Goal: Navigation & Orientation: Find specific page/section

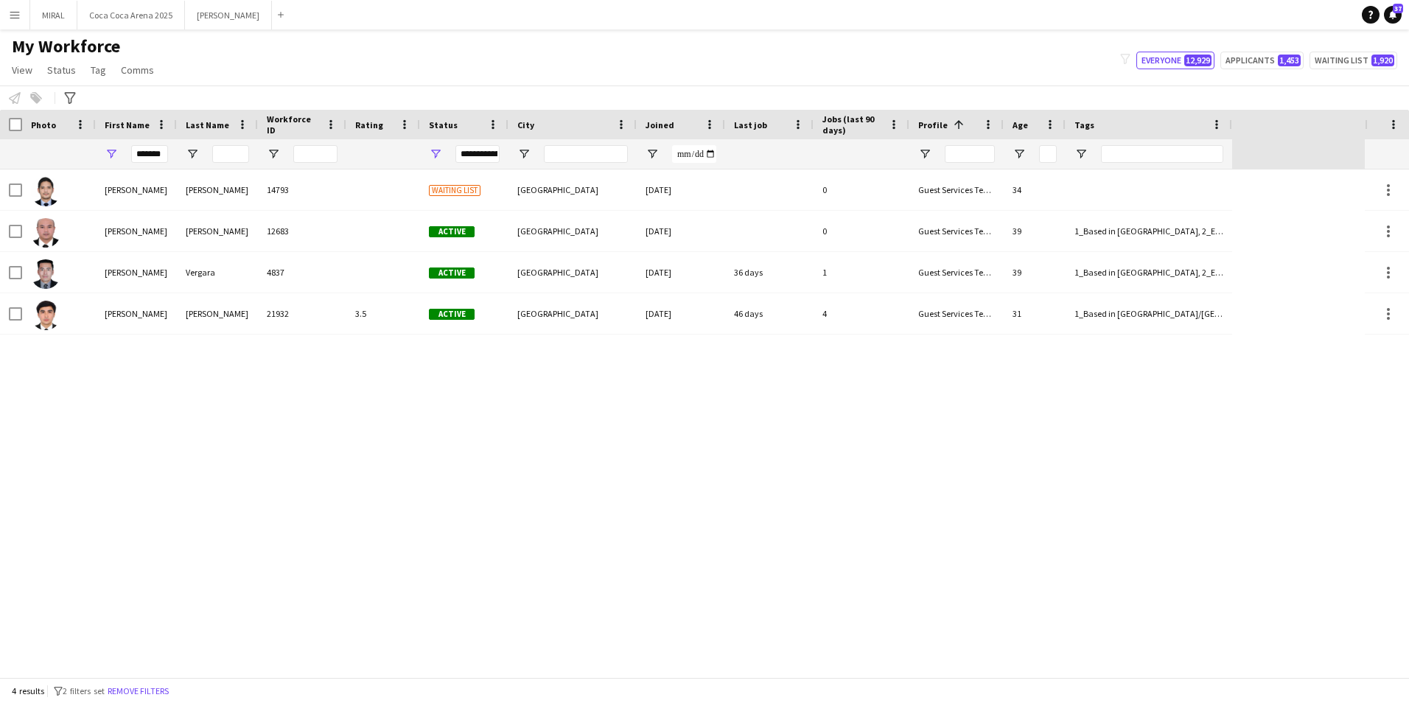
drag, startPoint x: 172, startPoint y: 151, endPoint x: 144, endPoint y: 154, distance: 28.2
click at [144, 154] on div "*******" at bounding box center [136, 153] width 81 height 29
drag, startPoint x: 163, startPoint y: 154, endPoint x: 119, endPoint y: 154, distance: 43.5
click at [119, 154] on div "*******" at bounding box center [136, 153] width 81 height 29
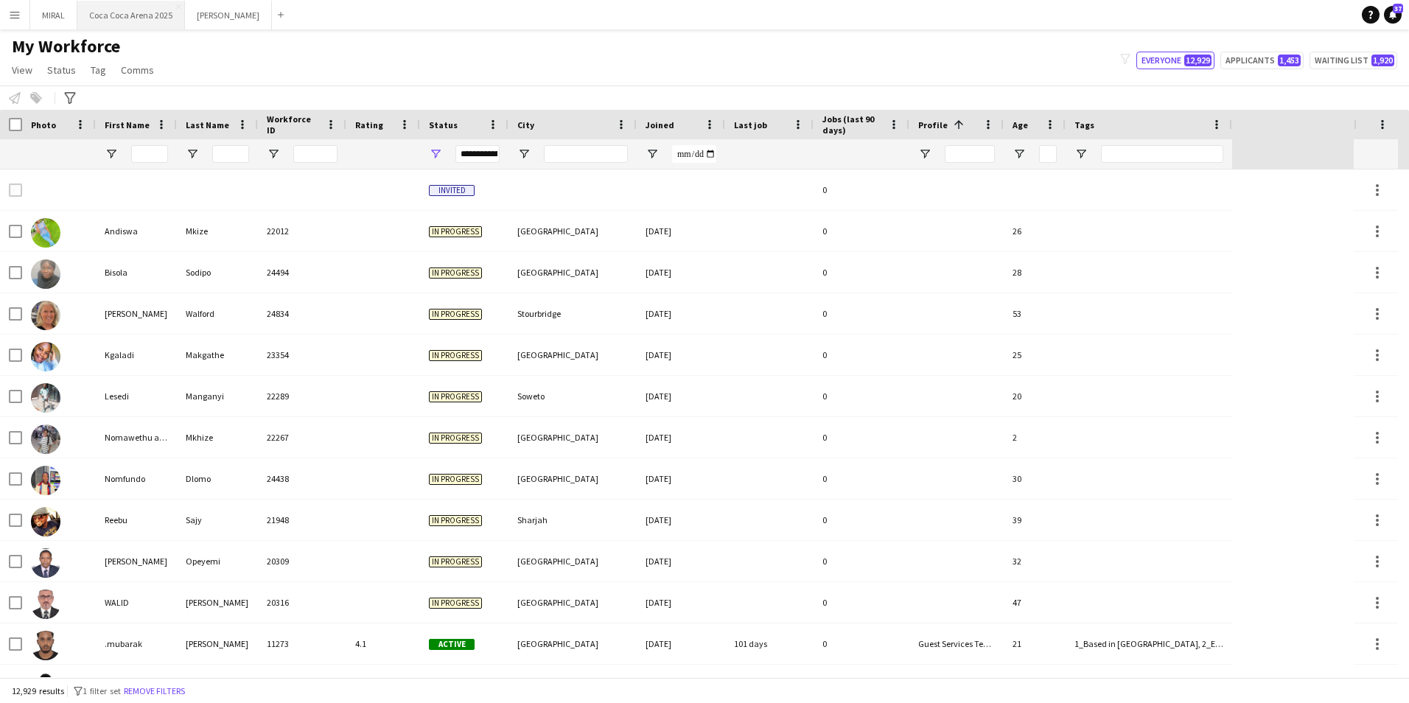
click at [136, 15] on button "[GEOGRAPHIC_DATA] 2025 Close" at bounding box center [131, 15] width 108 height 29
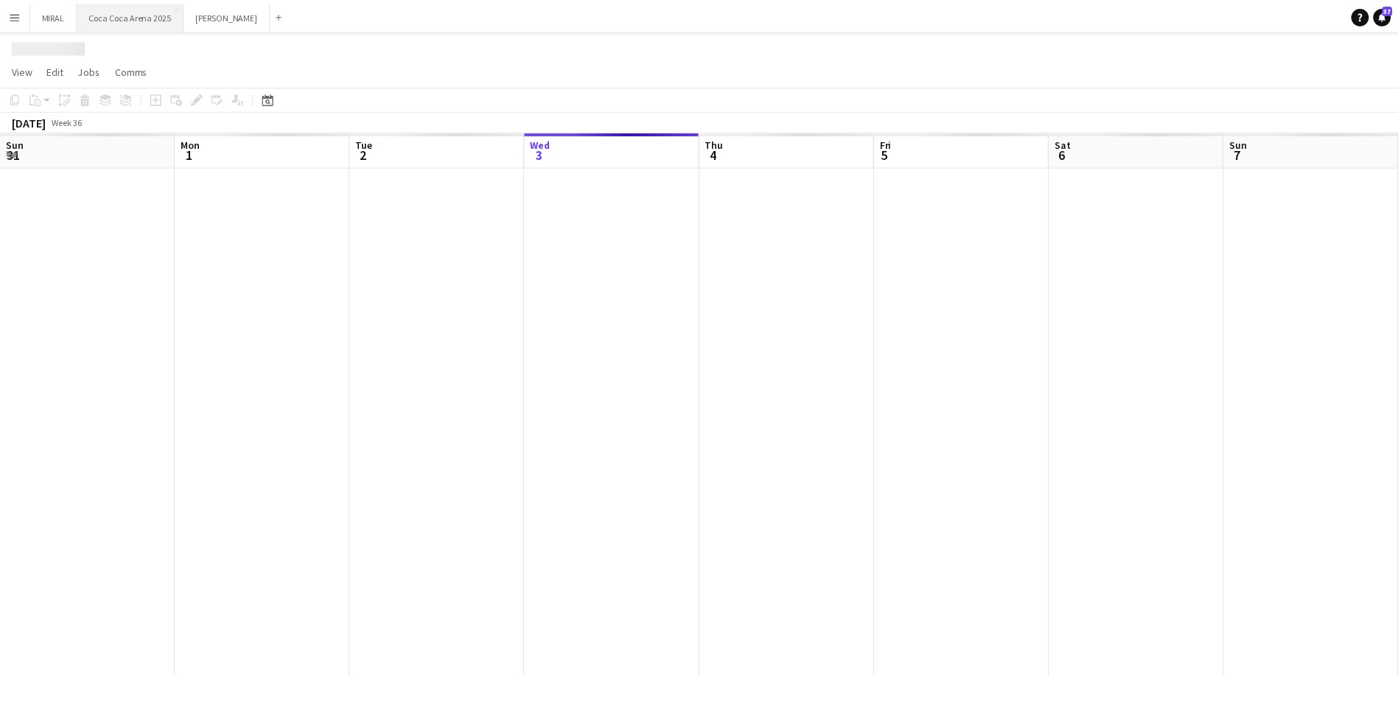
scroll to position [0, 352]
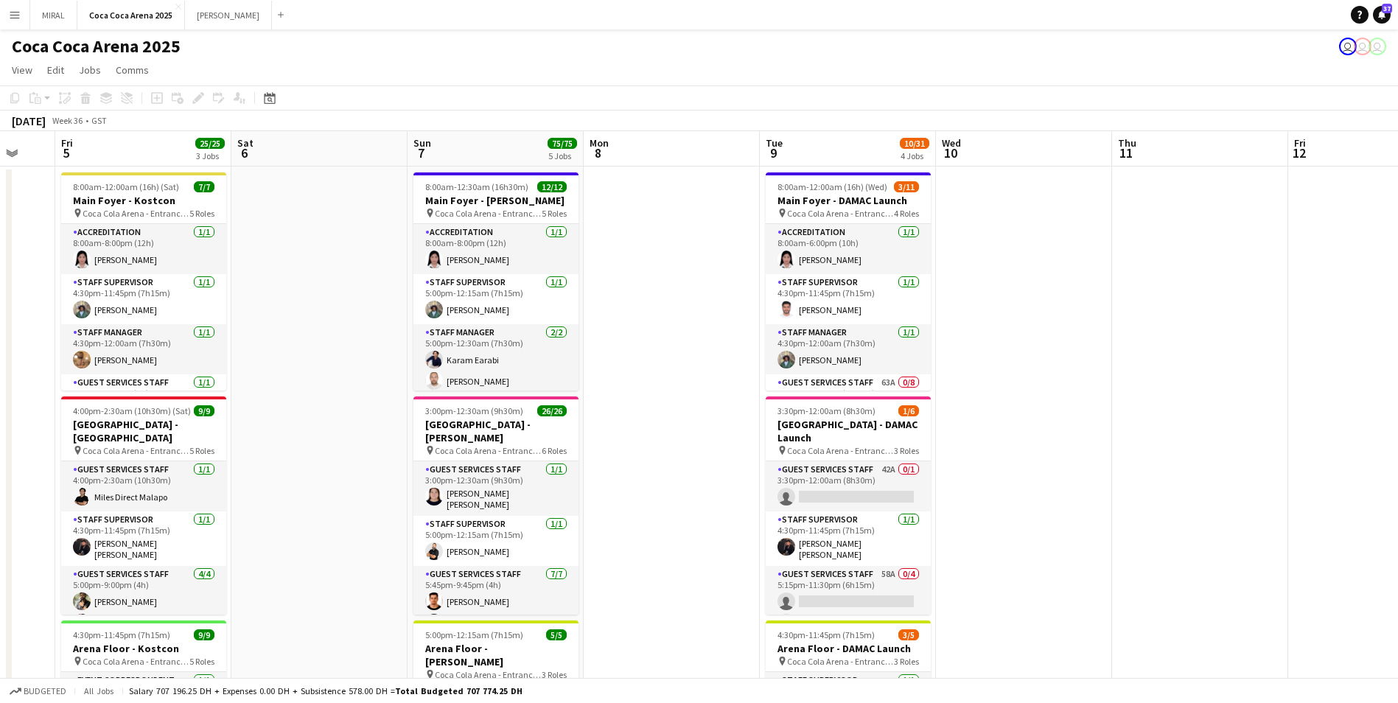
drag, startPoint x: 1150, startPoint y: 361, endPoint x: 673, endPoint y: 352, distance: 476.9
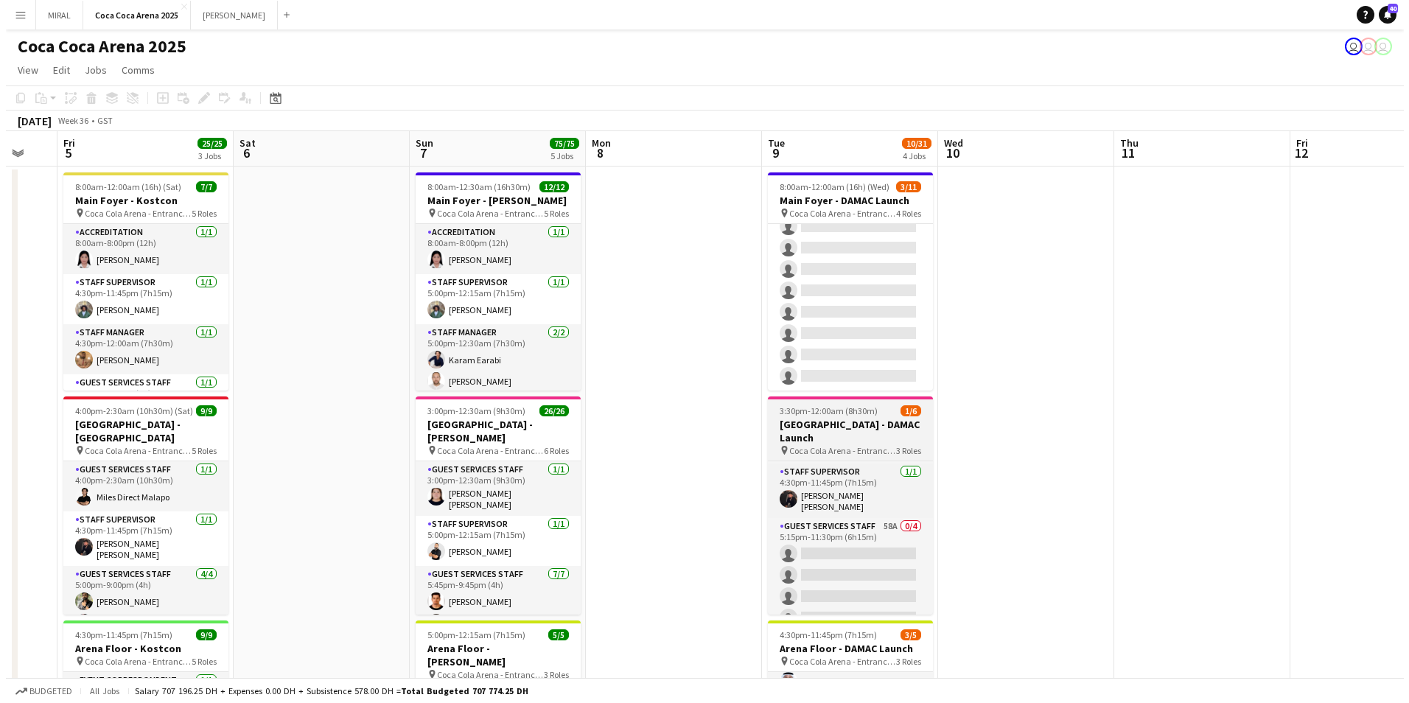
scroll to position [0, 0]
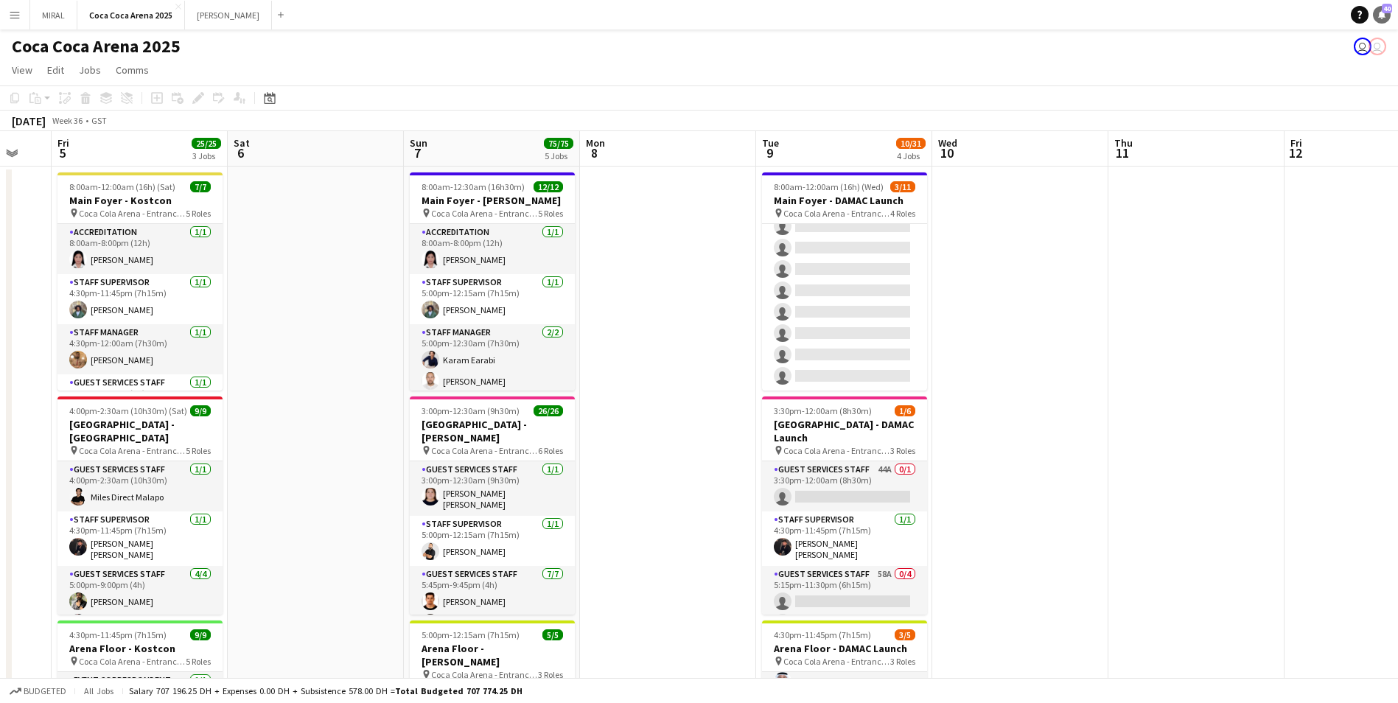
click at [1383, 13] on icon at bounding box center [1381, 13] width 7 height 7
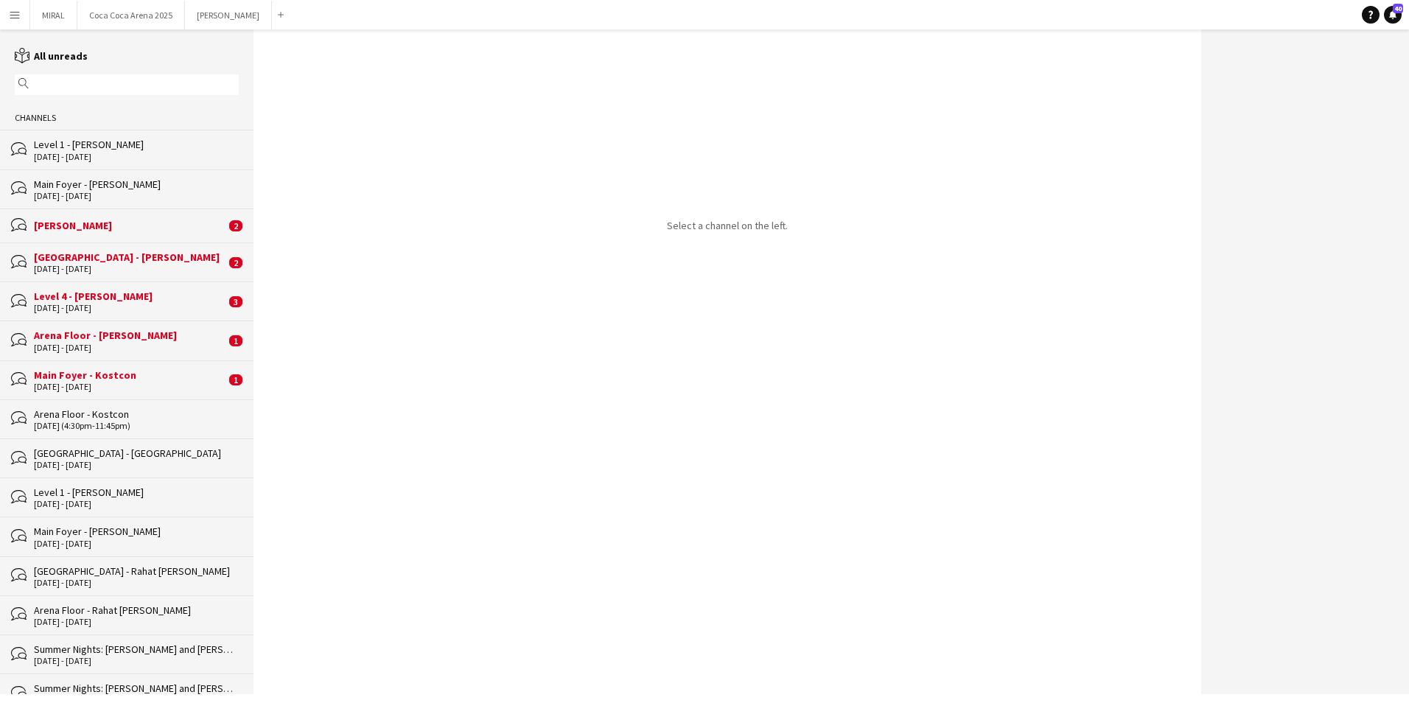
click at [132, 150] on div "Level 1 - [PERSON_NAME]" at bounding box center [136, 144] width 205 height 13
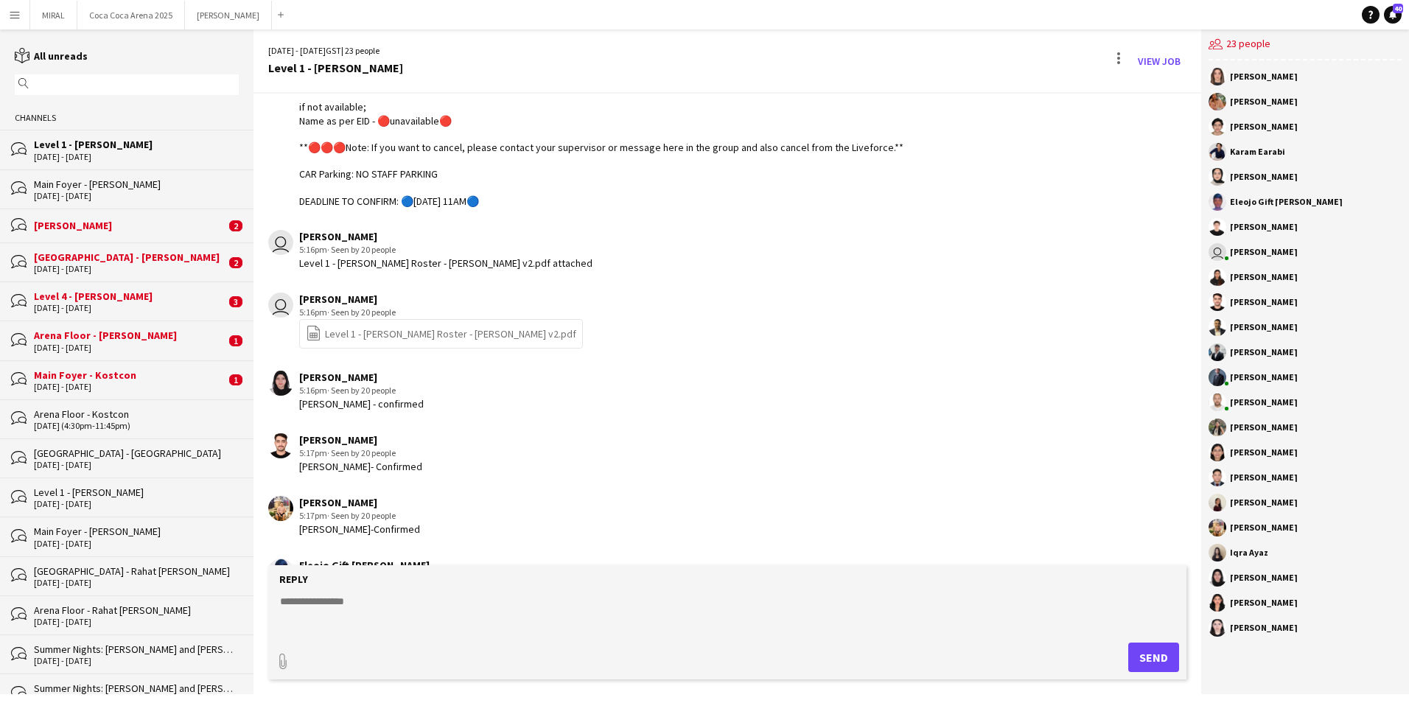
scroll to position [148, 0]
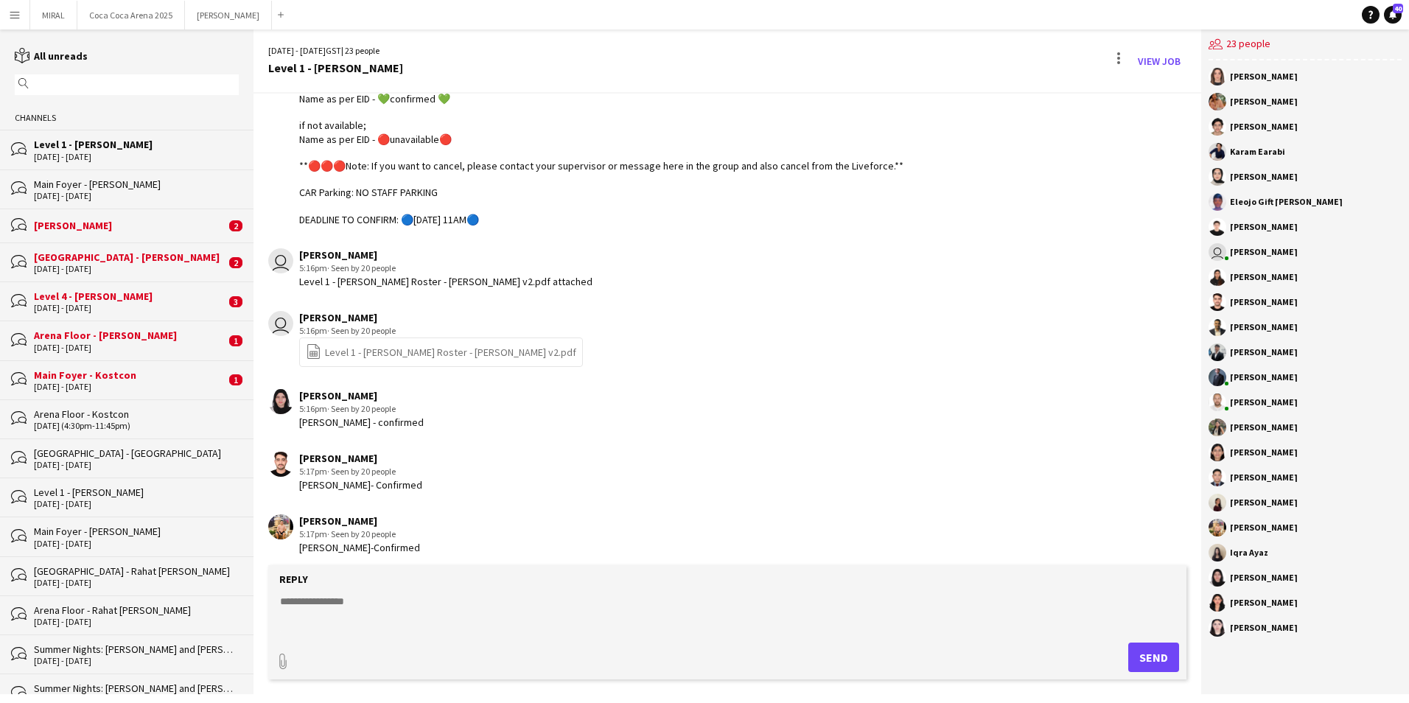
click at [454, 349] on link "file-spreadsheet Level 1 - [PERSON_NAME] Roster - [PERSON_NAME] v2.pdf" at bounding box center [441, 351] width 270 height 17
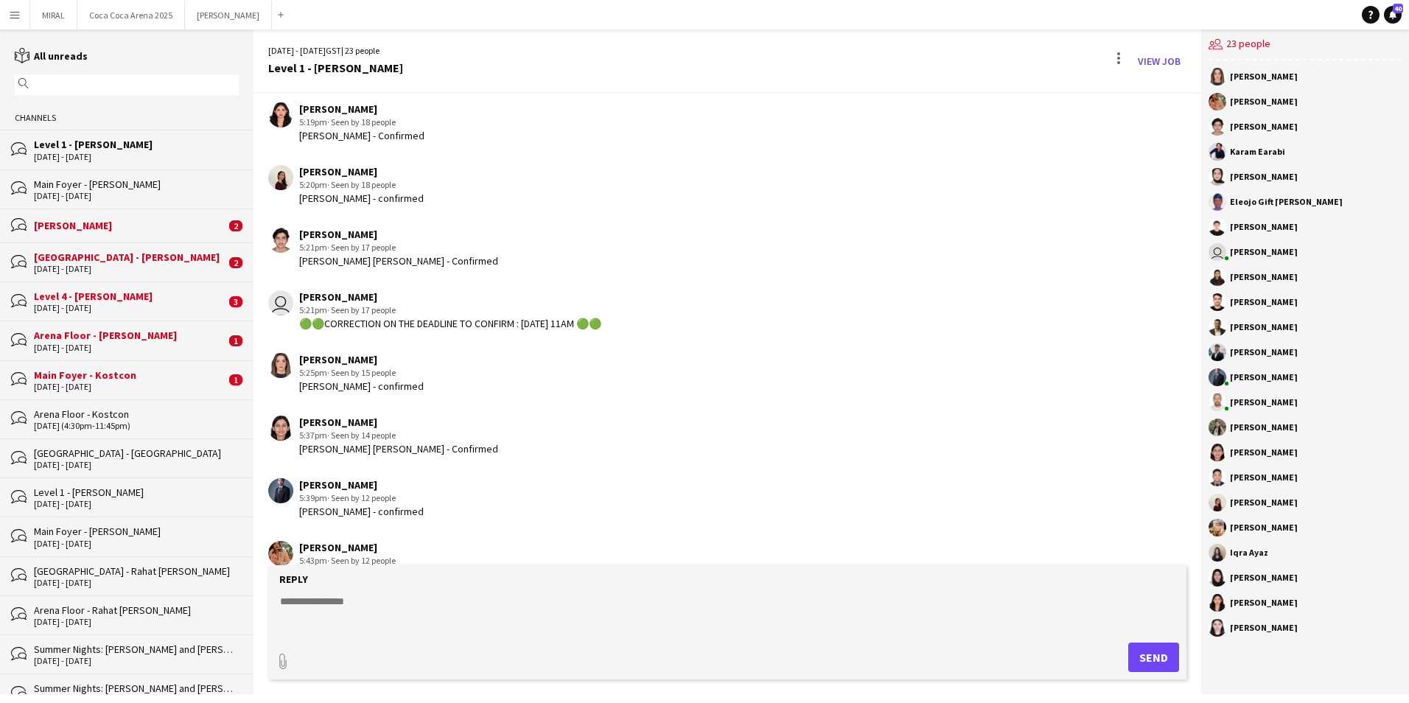
scroll to position [1032, 0]
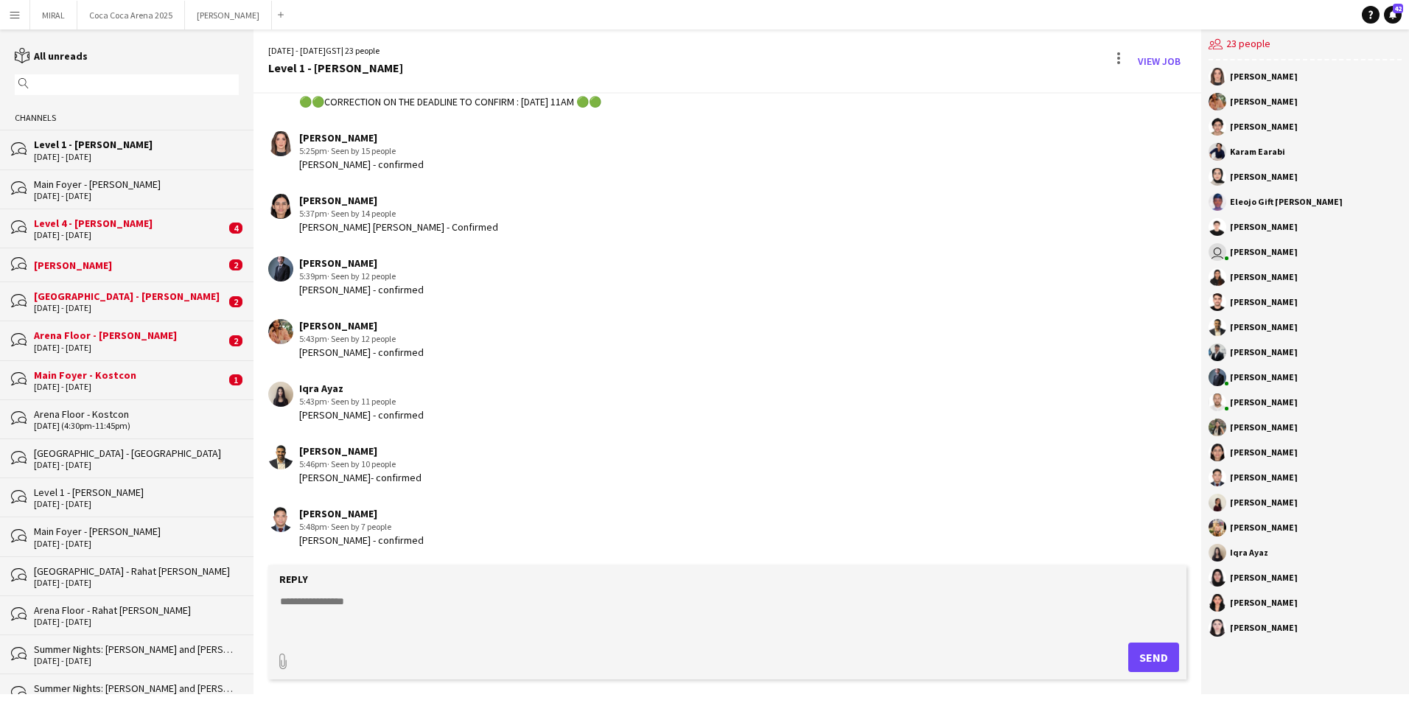
click at [17, 13] on app-icon "Menu" at bounding box center [15, 15] width 12 height 12
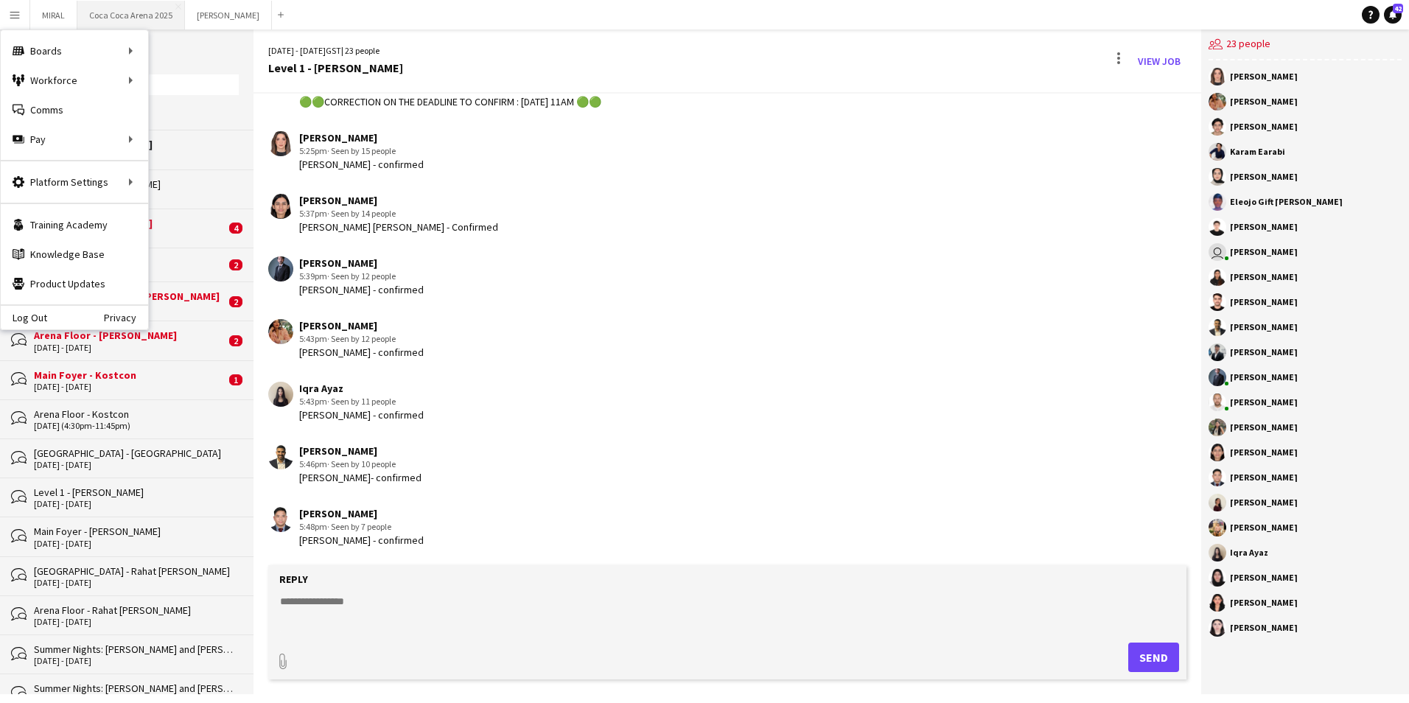
click at [144, 12] on button "[GEOGRAPHIC_DATA] 2025 Close" at bounding box center [131, 15] width 108 height 29
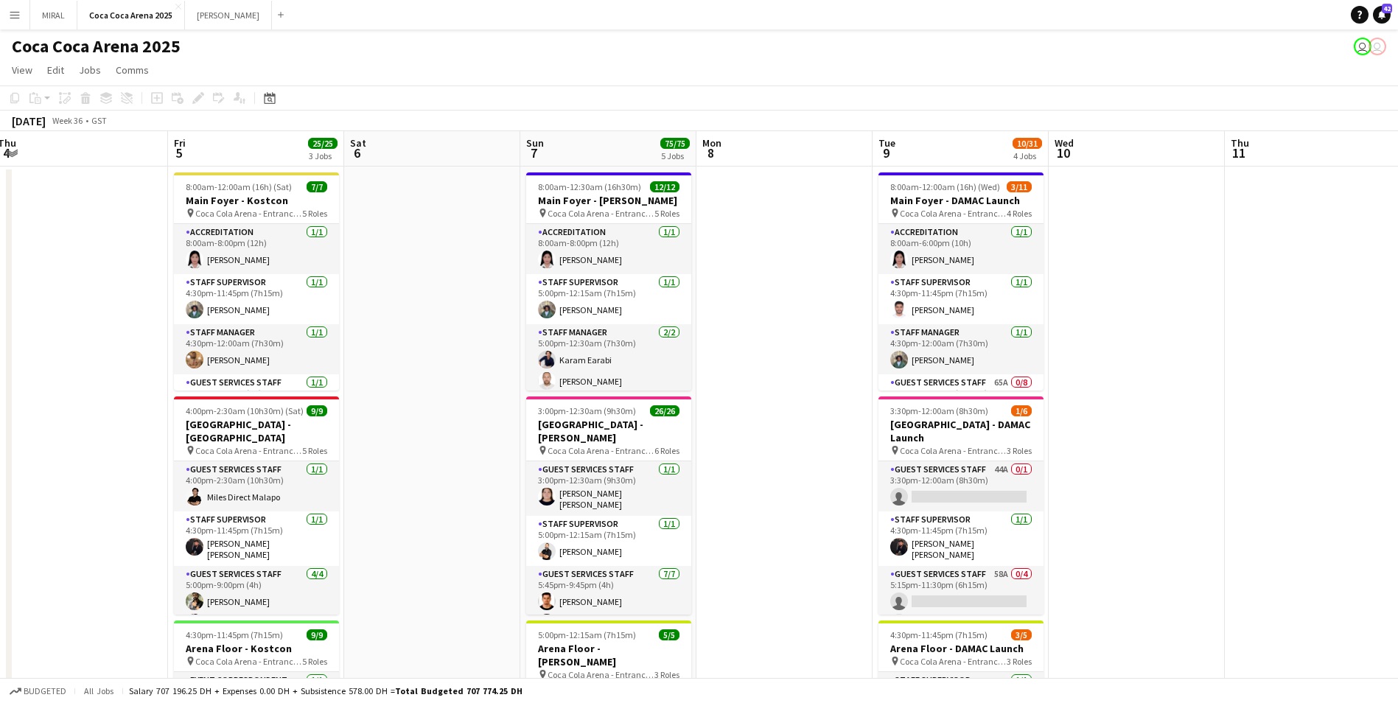
scroll to position [0, 482]
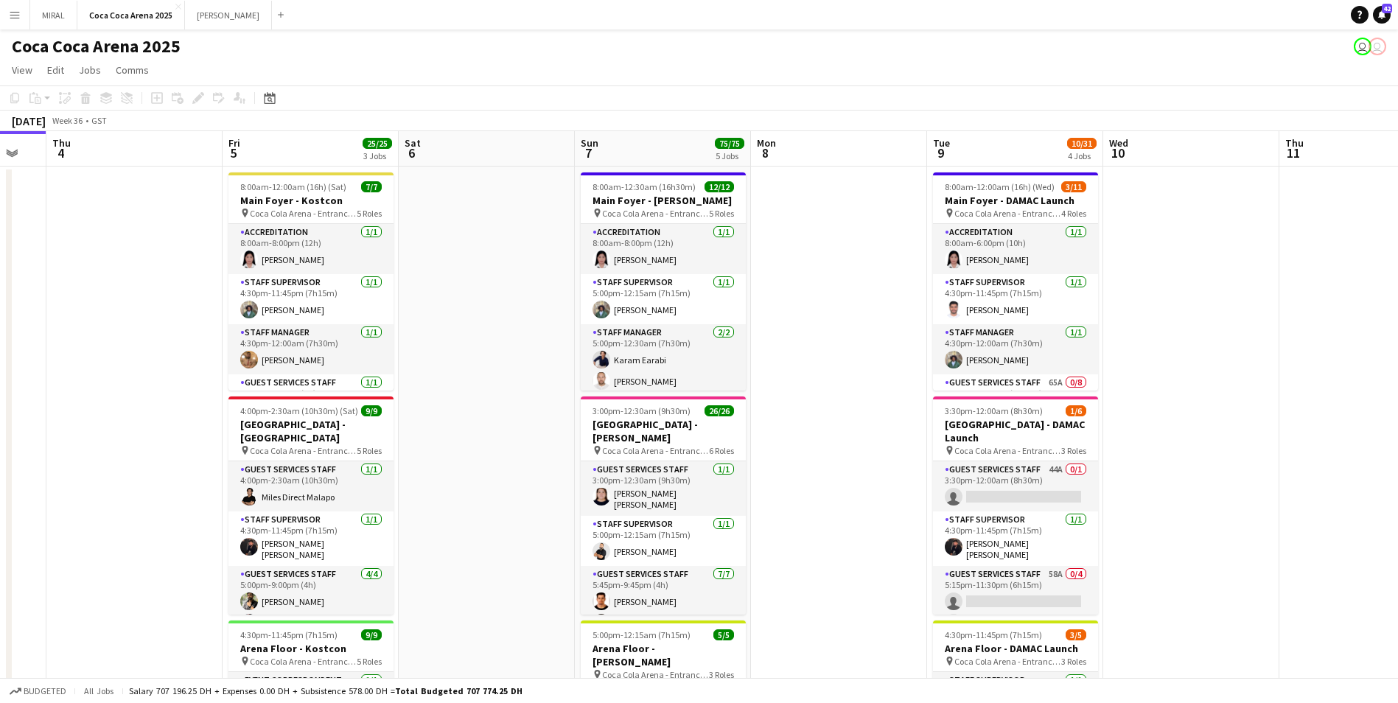
drag, startPoint x: 1136, startPoint y: 435, endPoint x: 654, endPoint y: 405, distance: 482.9
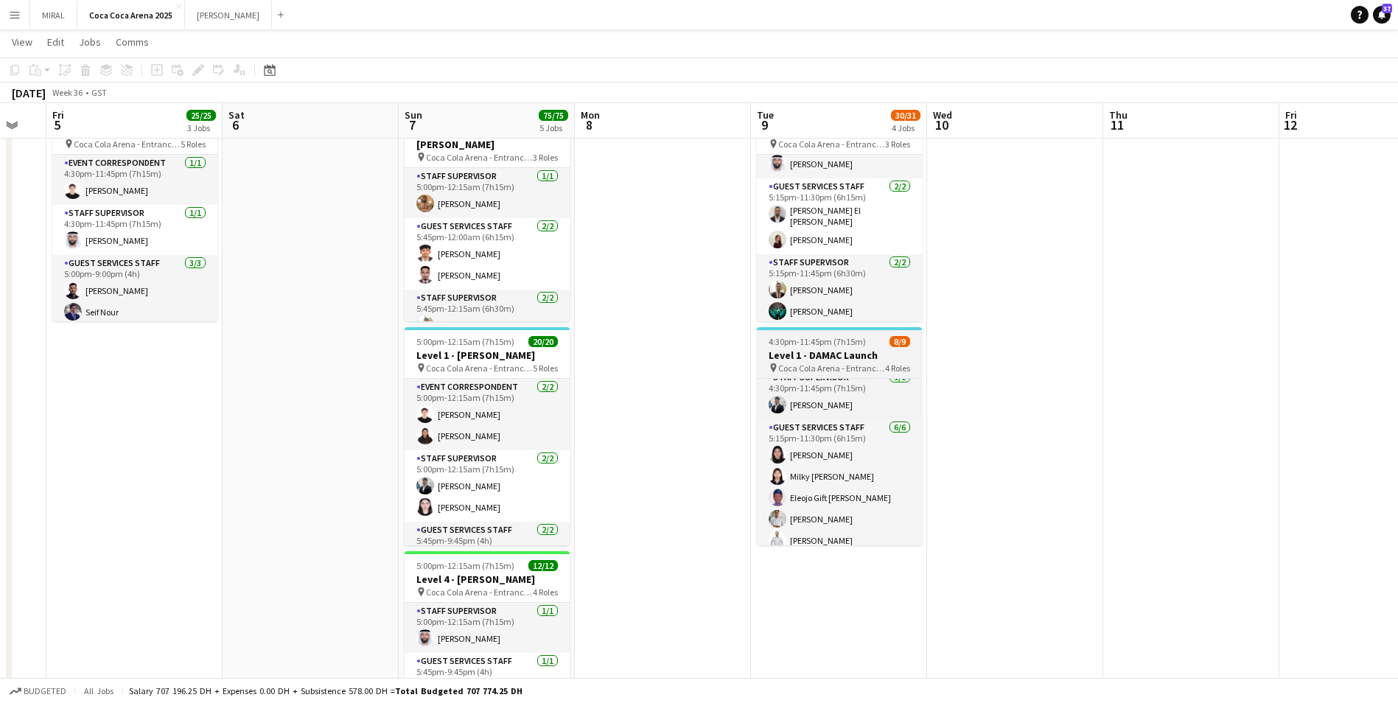
scroll to position [0, 0]
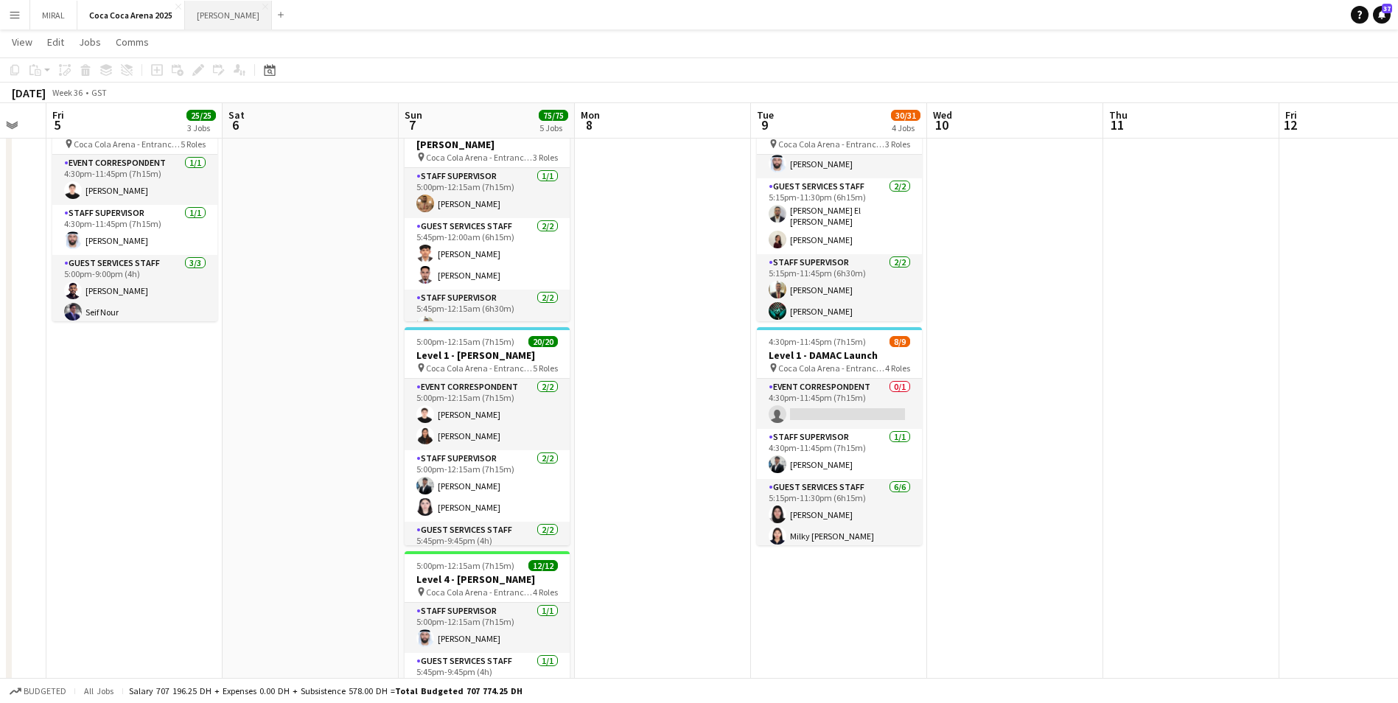
click at [212, 7] on button "[PERSON_NAME]" at bounding box center [228, 15] width 87 height 29
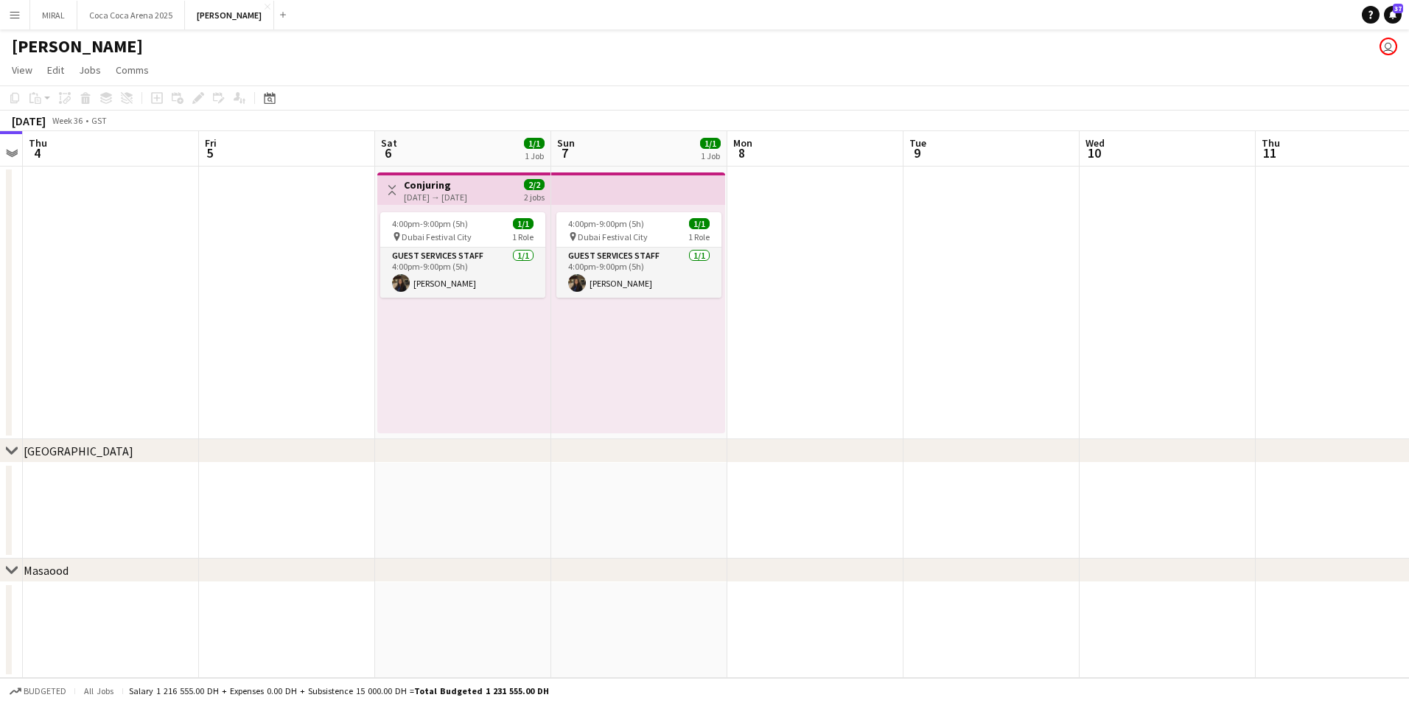
scroll to position [0, 408]
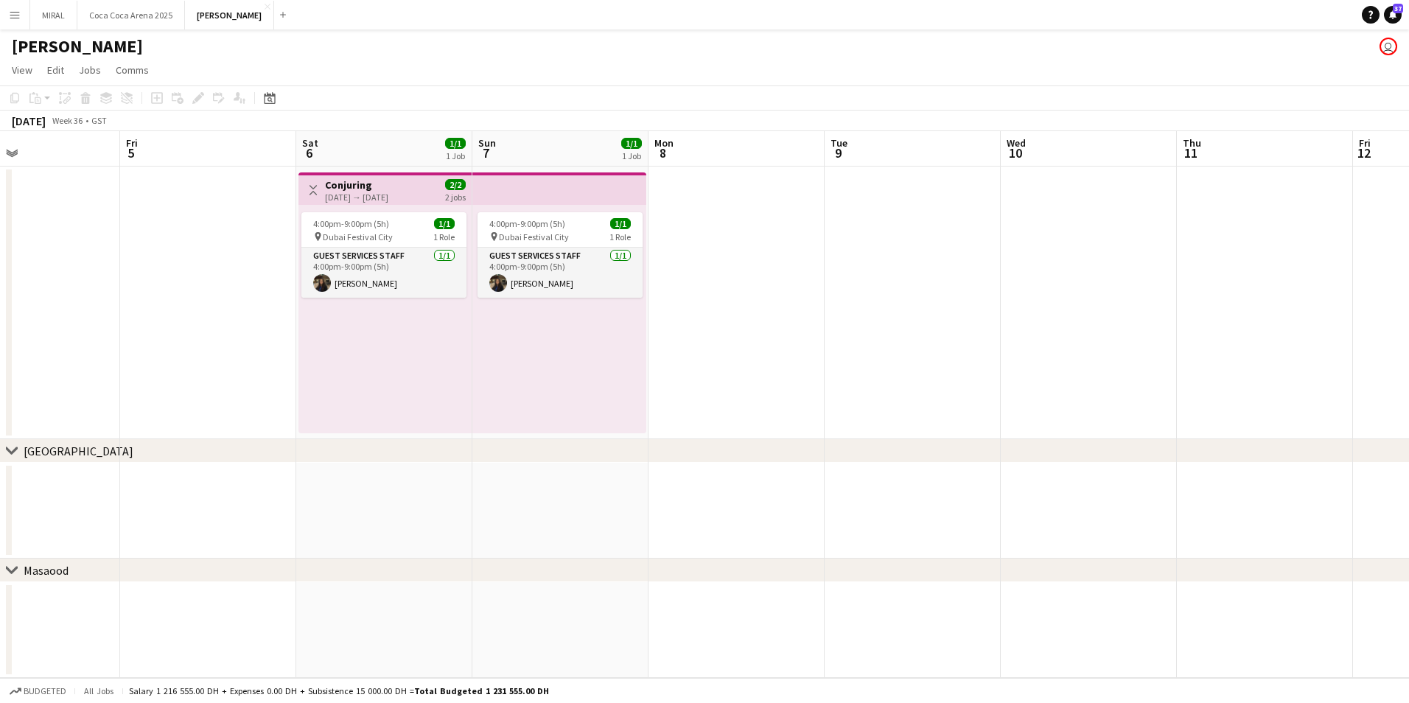
drag, startPoint x: 1124, startPoint y: 489, endPoint x: 675, endPoint y: 437, distance: 451.8
click at [677, 439] on div "chevron-right [GEOGRAPHIC_DATA] chevron-right Masaood Tue 2 Wed 3 Thu 4 Fri 5 S…" at bounding box center [704, 404] width 1409 height 547
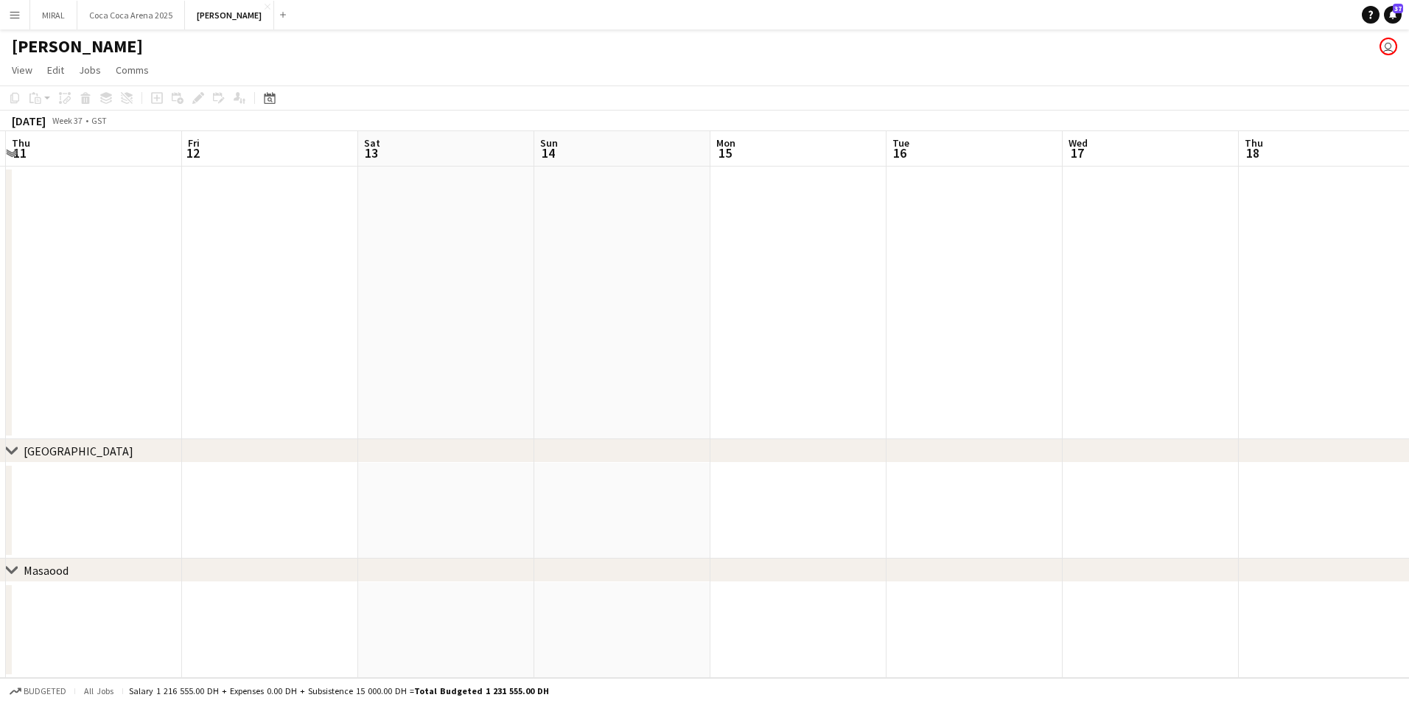
drag, startPoint x: 1175, startPoint y: 377, endPoint x: 4, endPoint y: 310, distance: 1172.2
click at [0, 319] on html "Menu Boards Boards Boards All jobs Status Workforce Workforce My Workforce Recr…" at bounding box center [704, 351] width 1409 height 703
drag, startPoint x: 729, startPoint y: 318, endPoint x: 19, endPoint y: 301, distance: 709.9
click at [19, 301] on app-calendar-viewport "Mon 15 Tue 16 Wed 17 Thu 18 Fri 19 Sat 20 Sun 21 Mon 22 Tue 23 Wed 24 Thu 25 Fr…" at bounding box center [704, 404] width 1409 height 547
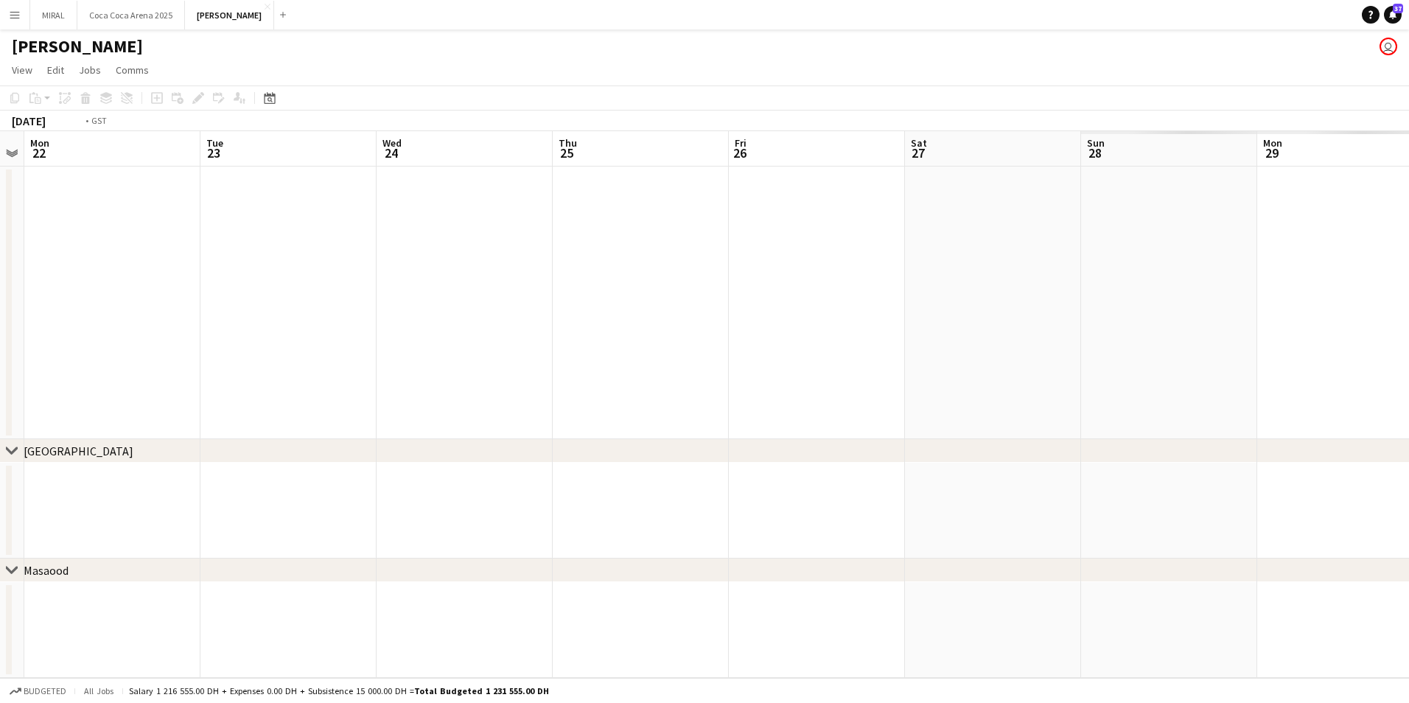
drag, startPoint x: 1116, startPoint y: 335, endPoint x: 231, endPoint y: 311, distance: 885.4
click at [189, 311] on app-calendar-viewport "Fri 19 Sat 20 Sun 21 Mon 22 Tue 23 Wed 24 Thu 25 Fri 26 Sat 27 Sun 28 Mon 29 Tu…" at bounding box center [704, 404] width 1409 height 547
drag, startPoint x: 595, startPoint y: 346, endPoint x: 196, endPoint y: 329, distance: 399.0
click at [196, 329] on app-calendar-viewport "Wed 24 Thu 25 Fri 26 Sat 27 Sun 28 Mon 29 Tue 30 Wed 1 Thu 2 Fri 3 Sat 4 Sun 5 …" at bounding box center [704, 404] width 1409 height 547
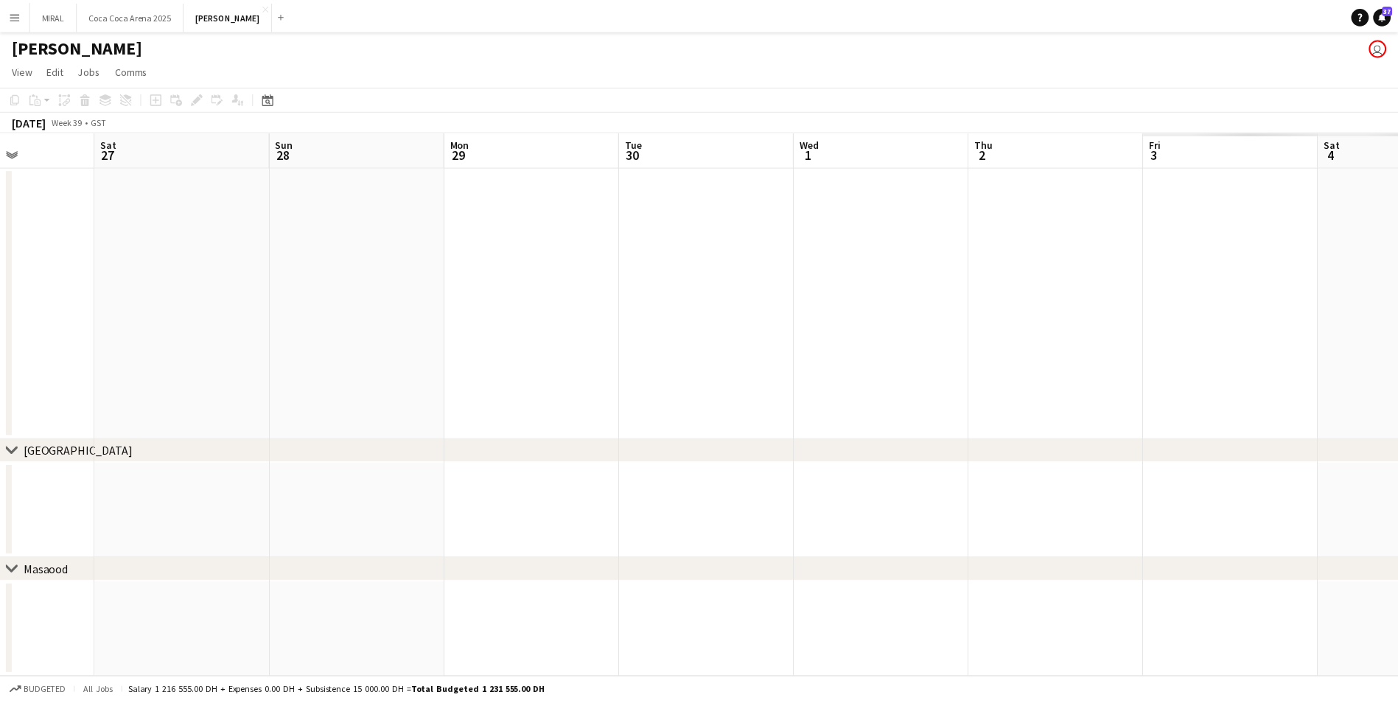
scroll to position [0, 492]
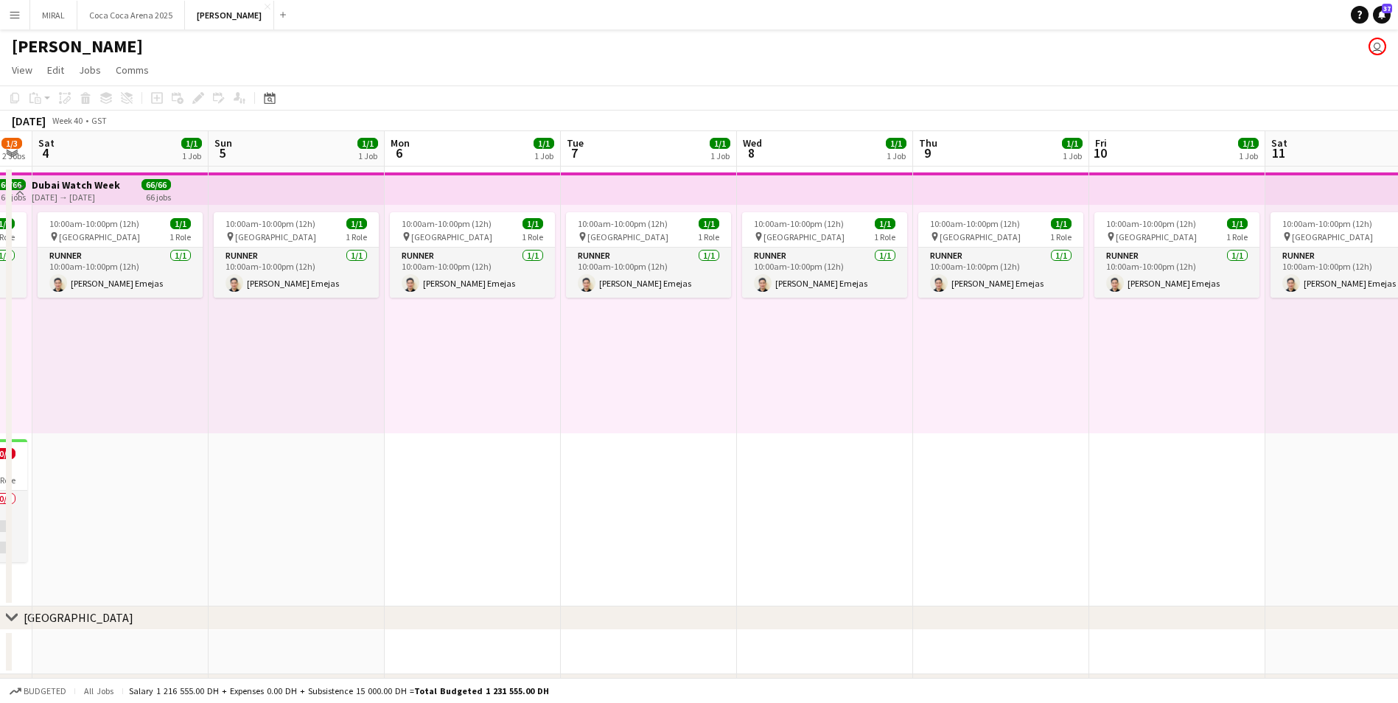
drag, startPoint x: 1305, startPoint y: 528, endPoint x: 243, endPoint y: 489, distance: 1062.7
click at [243, 489] on app-calendar-viewport "Wed 1 Thu 2 Fri 3 1/3 2 Jobs Sat 4 1/1 1 Job Sun 5 1/1 1 Job Mon 6 1/1 1 Job Tu…" at bounding box center [699, 436] width 1398 height 611
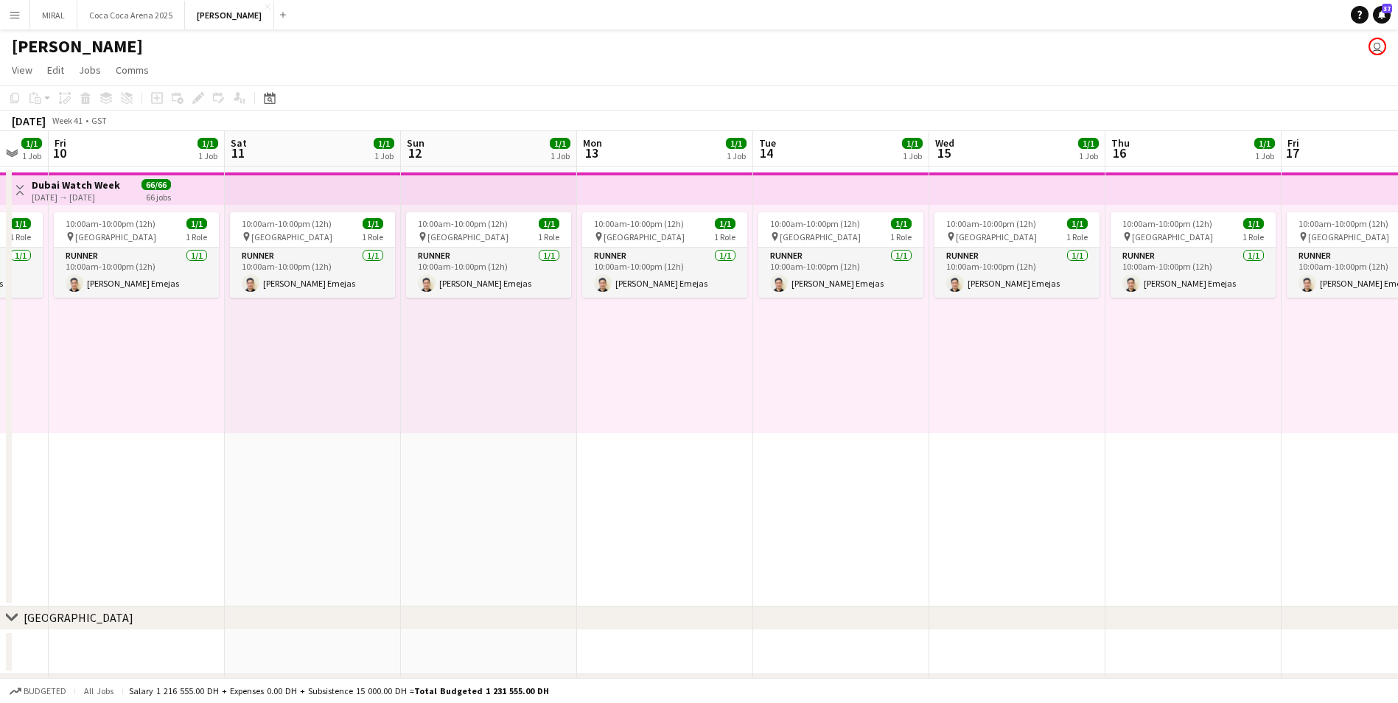
drag, startPoint x: 1070, startPoint y: 529, endPoint x: 119, endPoint y: 464, distance: 953.7
click at [119, 464] on app-calendar-viewport "Tue 7 1/1 1 Job Wed 8 1/1 1 Job Thu 9 1/1 1 Job Fri 10 1/1 1 Job Sat 11 1/1 1 J…" at bounding box center [699, 436] width 1398 height 611
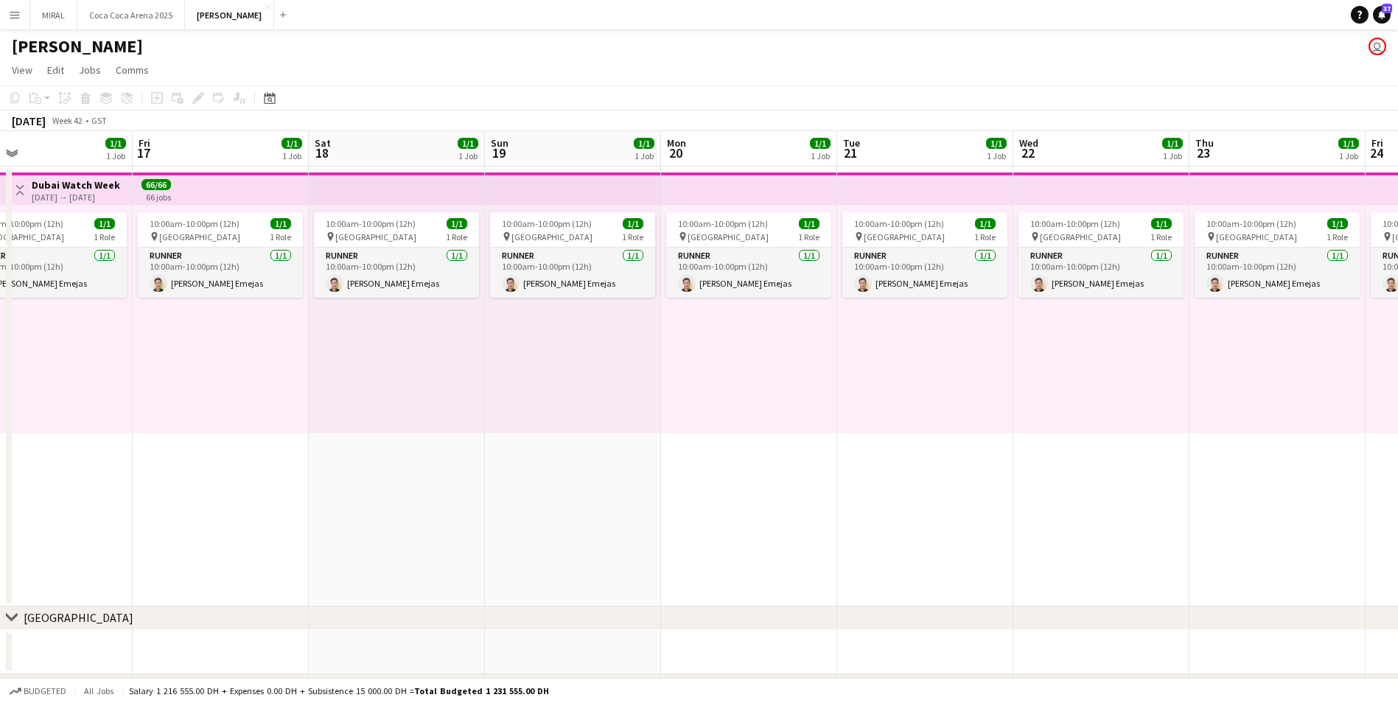
drag, startPoint x: 522, startPoint y: 495, endPoint x: 212, endPoint y: 486, distance: 309.7
click at [212, 486] on app-calendar-viewport "Mon 13 1/1 1 Job Tue 14 1/1 1 Job Wed 15 1/1 1 Job Thu 16 1/1 1 Job Fri 17 1/1 …" at bounding box center [699, 436] width 1398 height 611
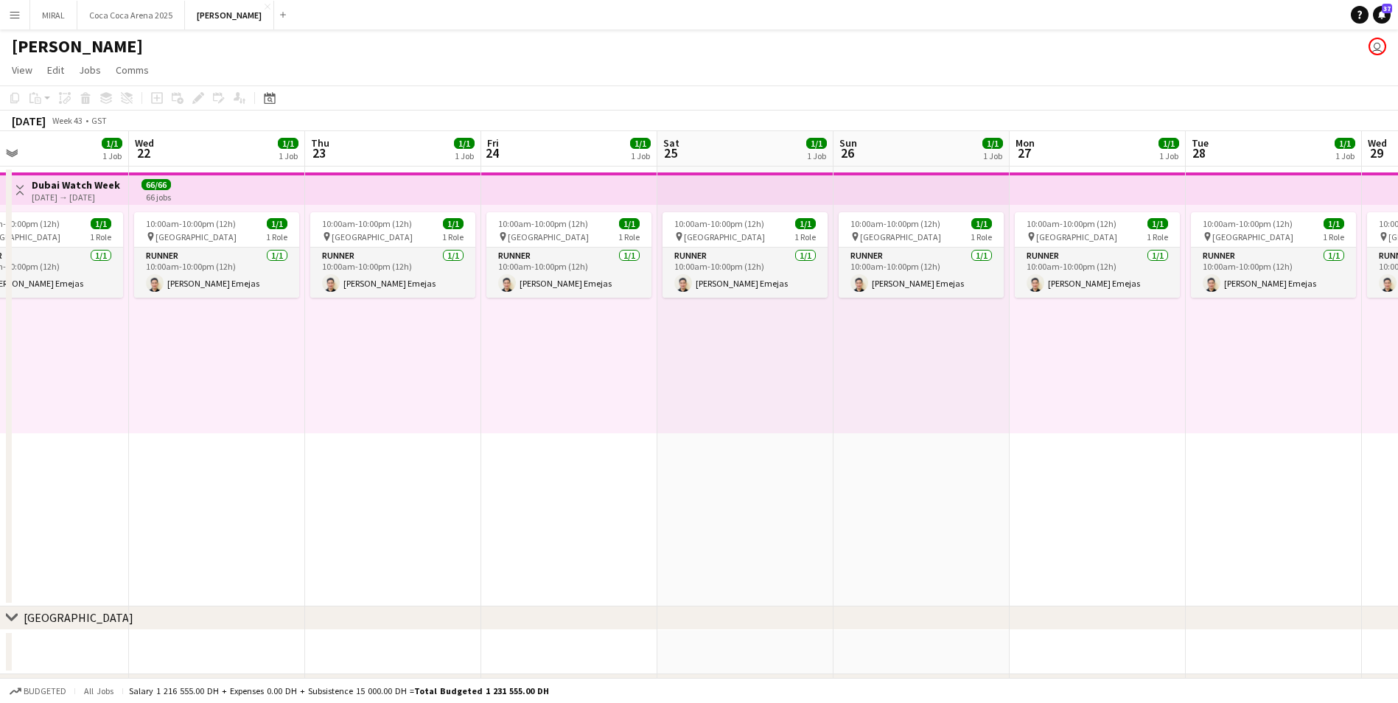
drag, startPoint x: 1275, startPoint y: 539, endPoint x: 478, endPoint y: 534, distance: 797.4
click at [430, 537] on app-calendar-viewport "Sat 18 1/1 1 Job Sun 19 1/1 1 Job Mon 20 1/1 1 Job Tue 21 1/1 1 Job Wed 22 1/1 …" at bounding box center [699, 436] width 1398 height 611
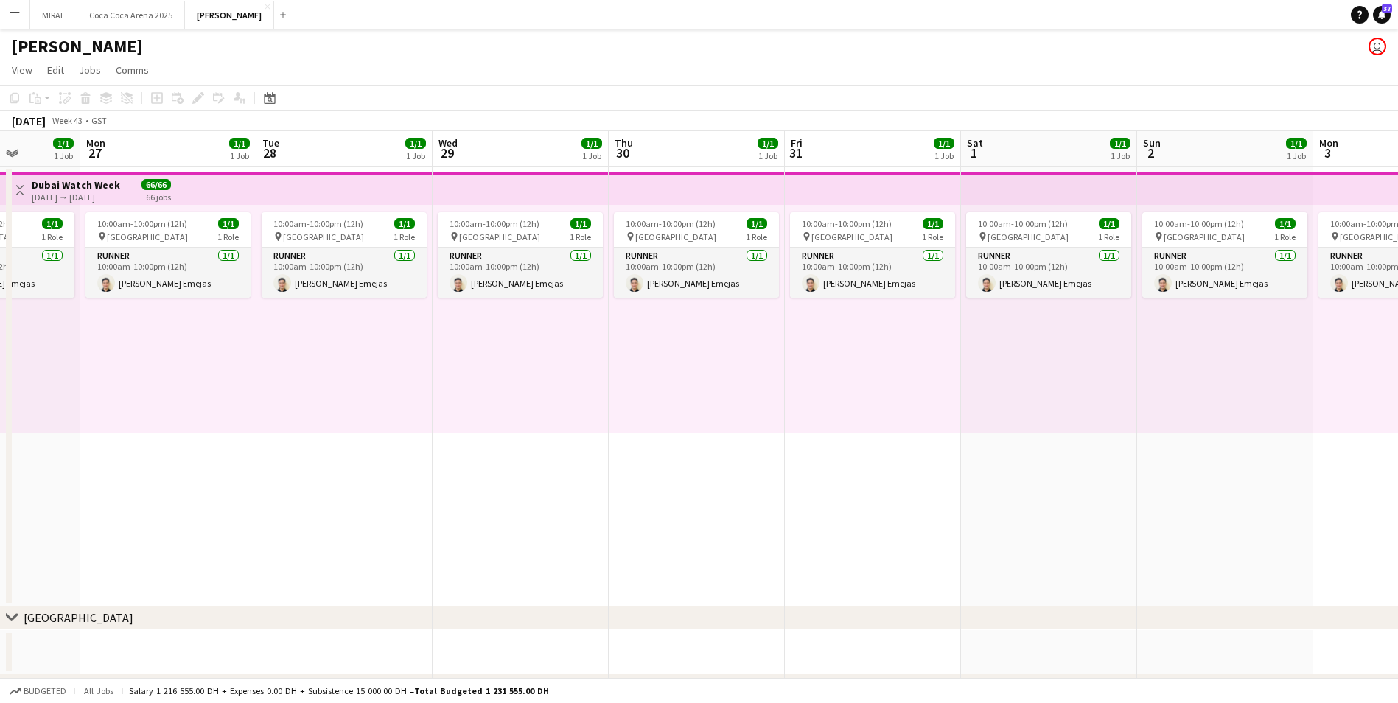
drag, startPoint x: 1313, startPoint y: 554, endPoint x: 943, endPoint y: 524, distance: 371.2
click at [495, 541] on app-calendar-viewport "Fri 24 1/1 1 Job Sat 25 1/1 1 Job Sun 26 1/1 1 Job Mon 27 1/1 1 Job Tue 28 1/1 …" at bounding box center [699, 436] width 1398 height 611
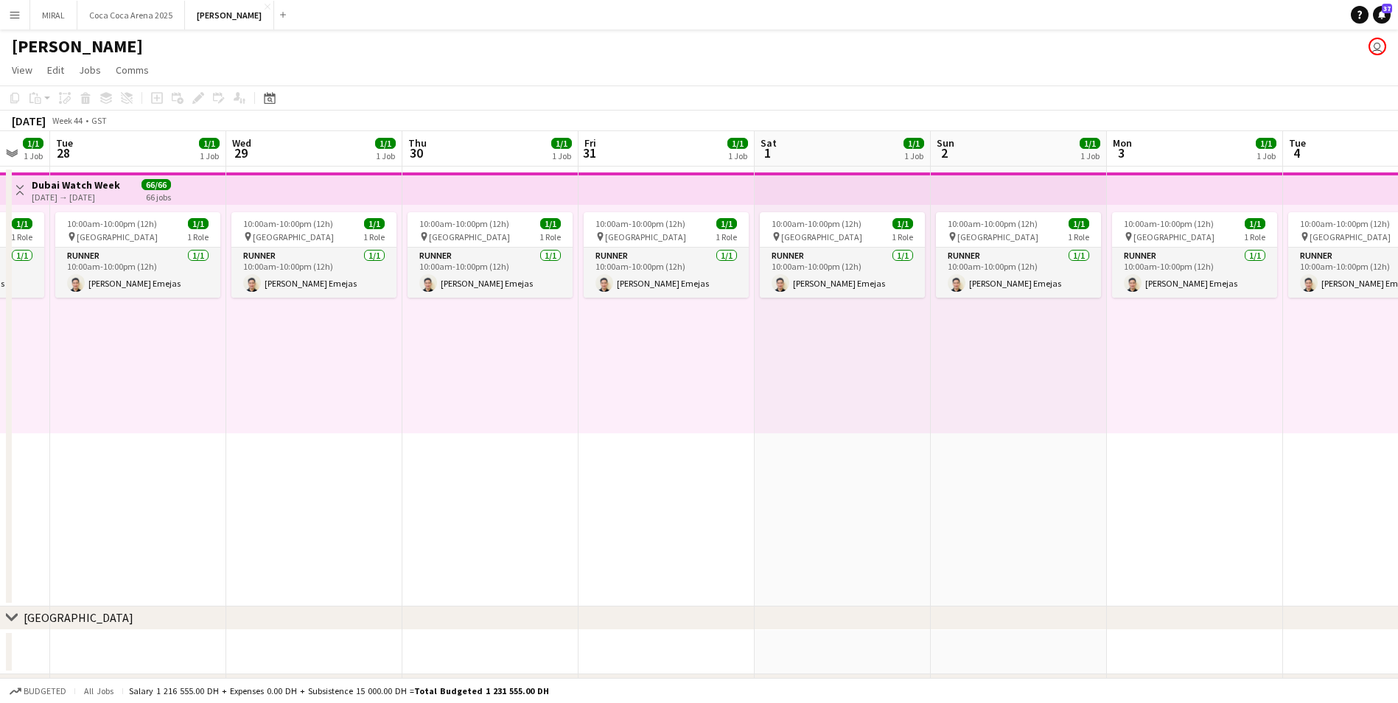
drag, startPoint x: 1099, startPoint y: 528, endPoint x: 441, endPoint y: 523, distance: 657.4
click at [441, 523] on app-calendar-viewport "Sat 25 1/1 1 Job Sun 26 1/1 1 Job Mon 27 1/1 1 Job Tue 28 1/1 1 Job Wed 29 1/1 …" at bounding box center [699, 436] width 1398 height 611
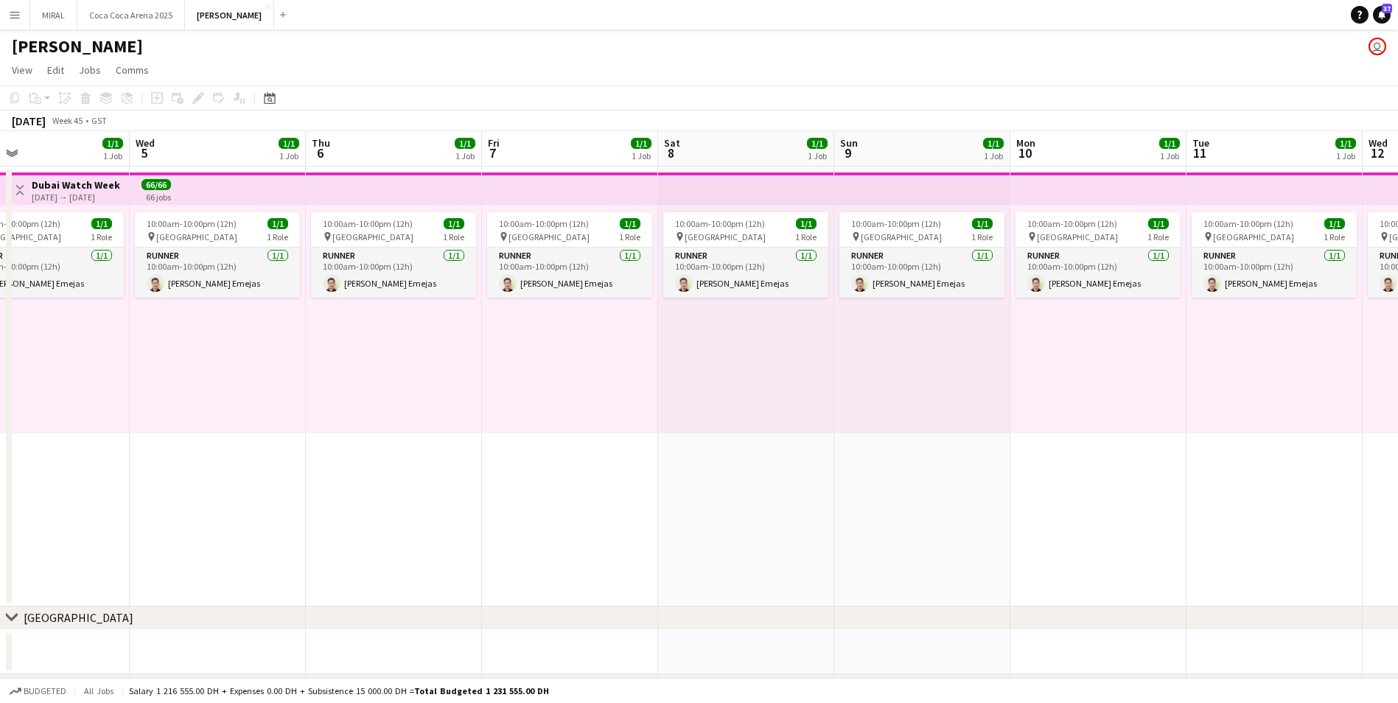
drag, startPoint x: 605, startPoint y: 517, endPoint x: 450, endPoint y: 512, distance: 155.6
click at [445, 516] on app-calendar-viewport "Sat 1 1/1 1 Job Sun 2 1/1 1 Job Mon 3 1/1 1 Job Tue 4 1/1 1 Job Wed 5 1/1 1 Job…" at bounding box center [699, 436] width 1398 height 611
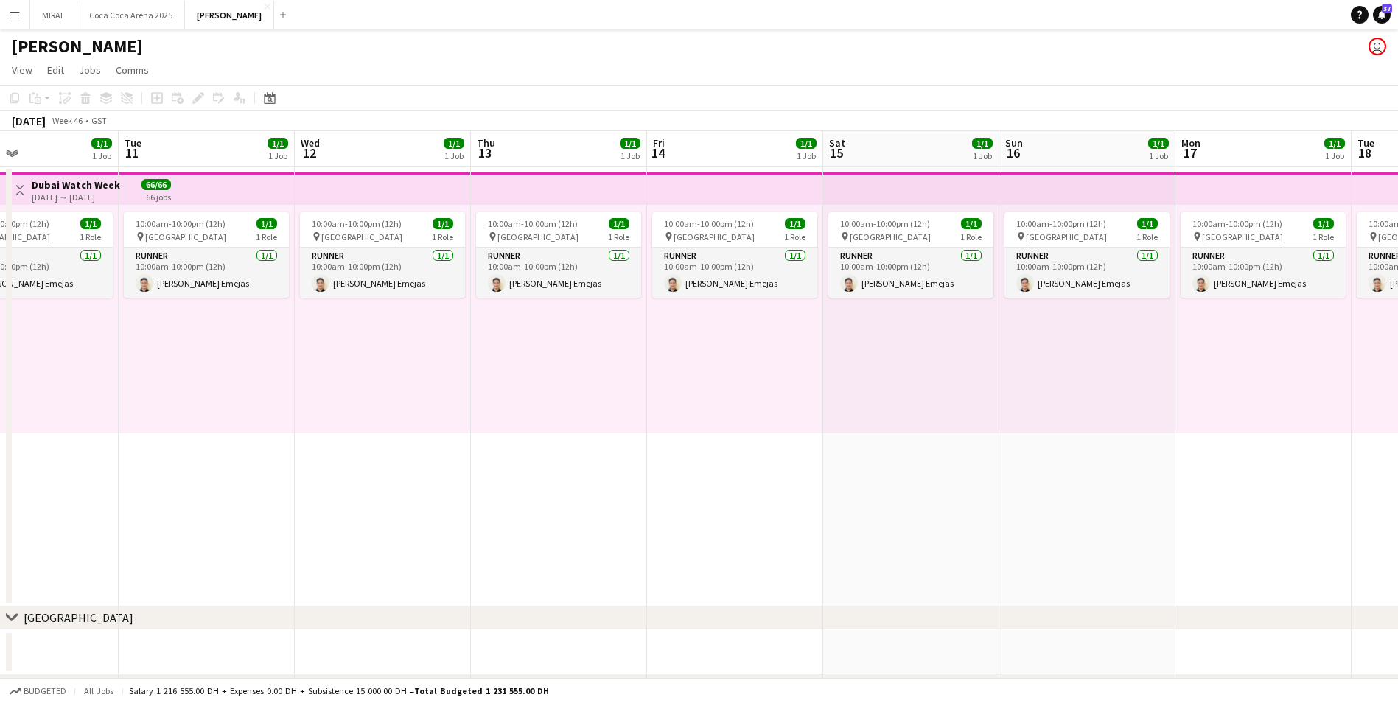
drag, startPoint x: 668, startPoint y: 511, endPoint x: 368, endPoint y: 508, distance: 300.0
click at [368, 508] on app-calendar-viewport "Fri 7 1/1 1 Job Sat 8 1/1 1 Job Sun 9 1/1 1 Job Mon 10 1/1 1 Job Tue 11 1/1 1 J…" at bounding box center [699, 436] width 1398 height 611
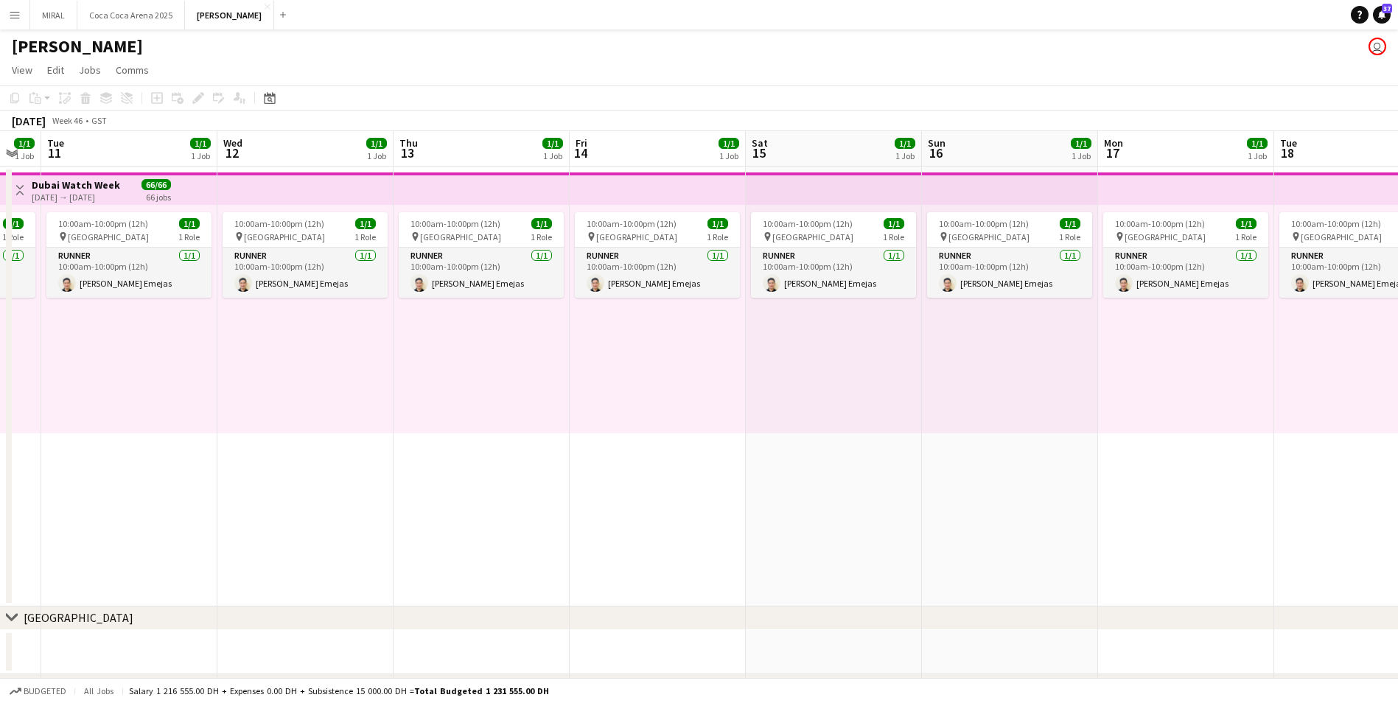
drag, startPoint x: 1069, startPoint y: 535, endPoint x: 339, endPoint y: 534, distance: 729.6
click at [339, 534] on app-calendar-viewport "Sat 8 1/1 1 Job Sun 9 1/1 1 Job Mon 10 1/1 1 Job Tue 11 1/1 1 Job Wed 12 1/1 1 …" at bounding box center [699, 436] width 1398 height 611
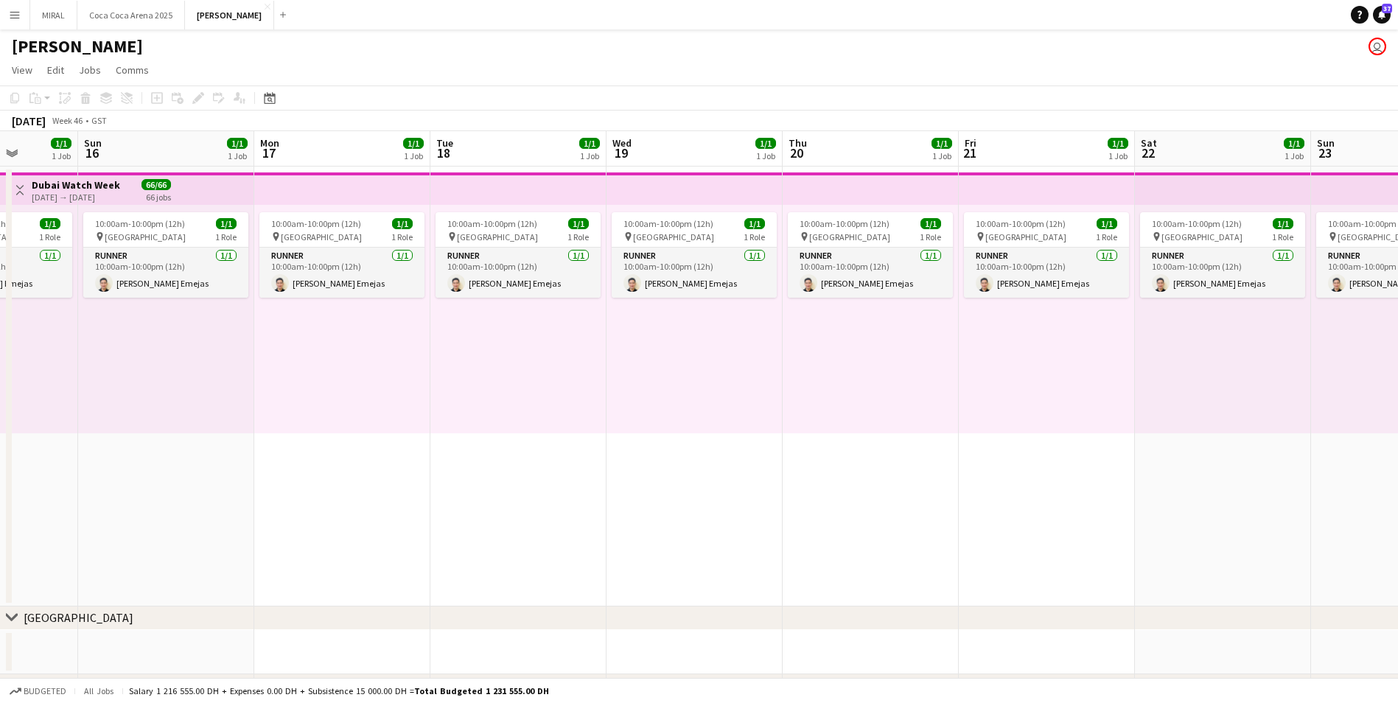
drag, startPoint x: 761, startPoint y: 525, endPoint x: 781, endPoint y: 549, distance: 31.3
click at [1398, 559] on html "Menu Boards Boards Boards All jobs Status Workforce Workforce My Workforce Recr…" at bounding box center [699, 383] width 1398 height 767
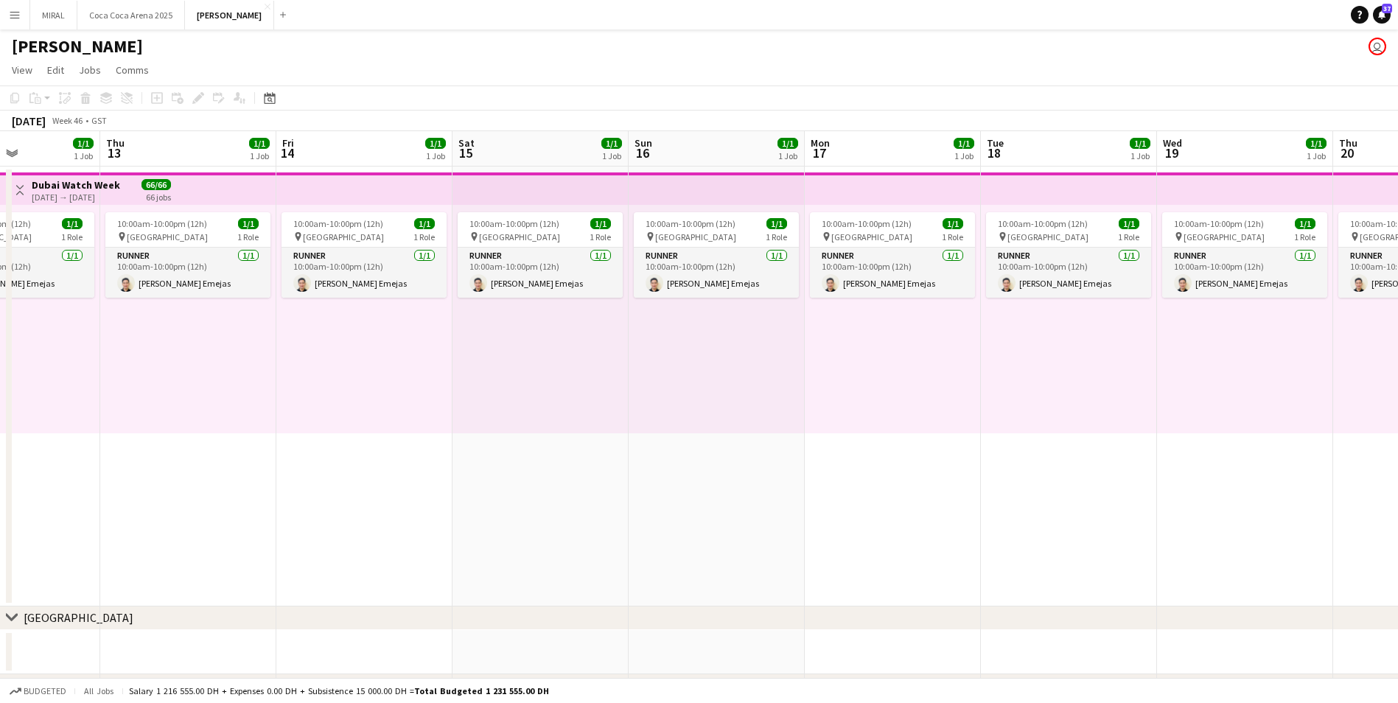
scroll to position [0, 427]
drag, startPoint x: 455, startPoint y: 542, endPoint x: 1007, endPoint y: 550, distance: 552.0
click at [1007, 550] on app-calendar-viewport "Mon 10 1/1 1 Job Tue 11 1/1 1 Job Wed 12 1/1 1 Job Thu 13 1/1 1 Job Fri 14 1/1 …" at bounding box center [699, 436] width 1398 height 611
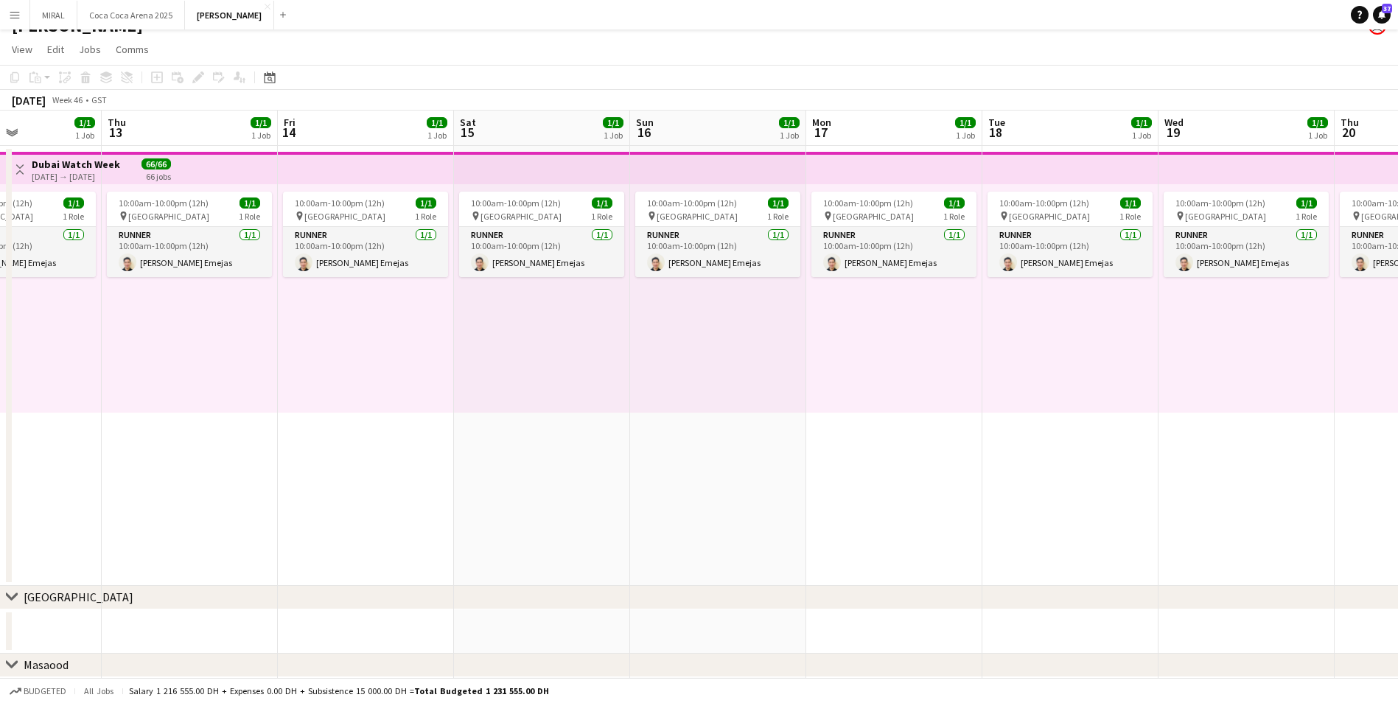
scroll to position [0, 0]
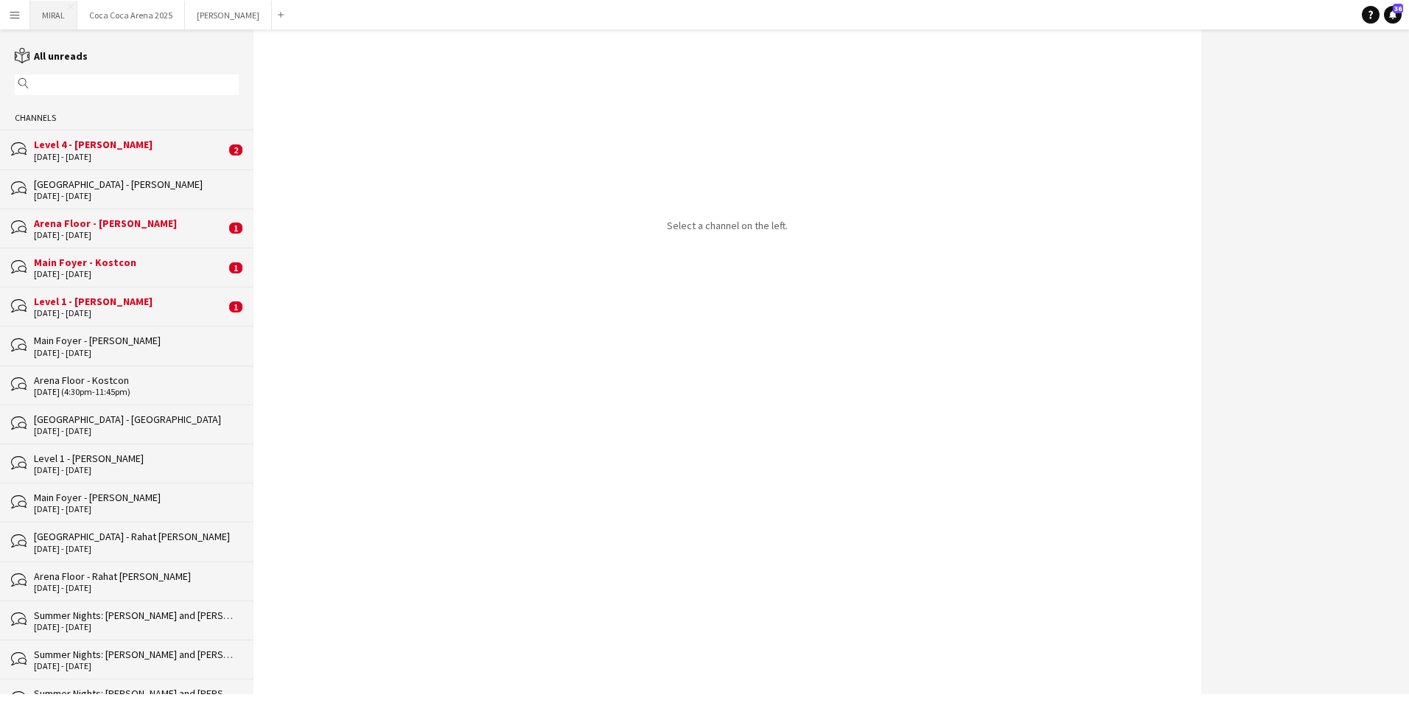
click at [63, 21] on button "MIRAL Close" at bounding box center [53, 15] width 47 height 29
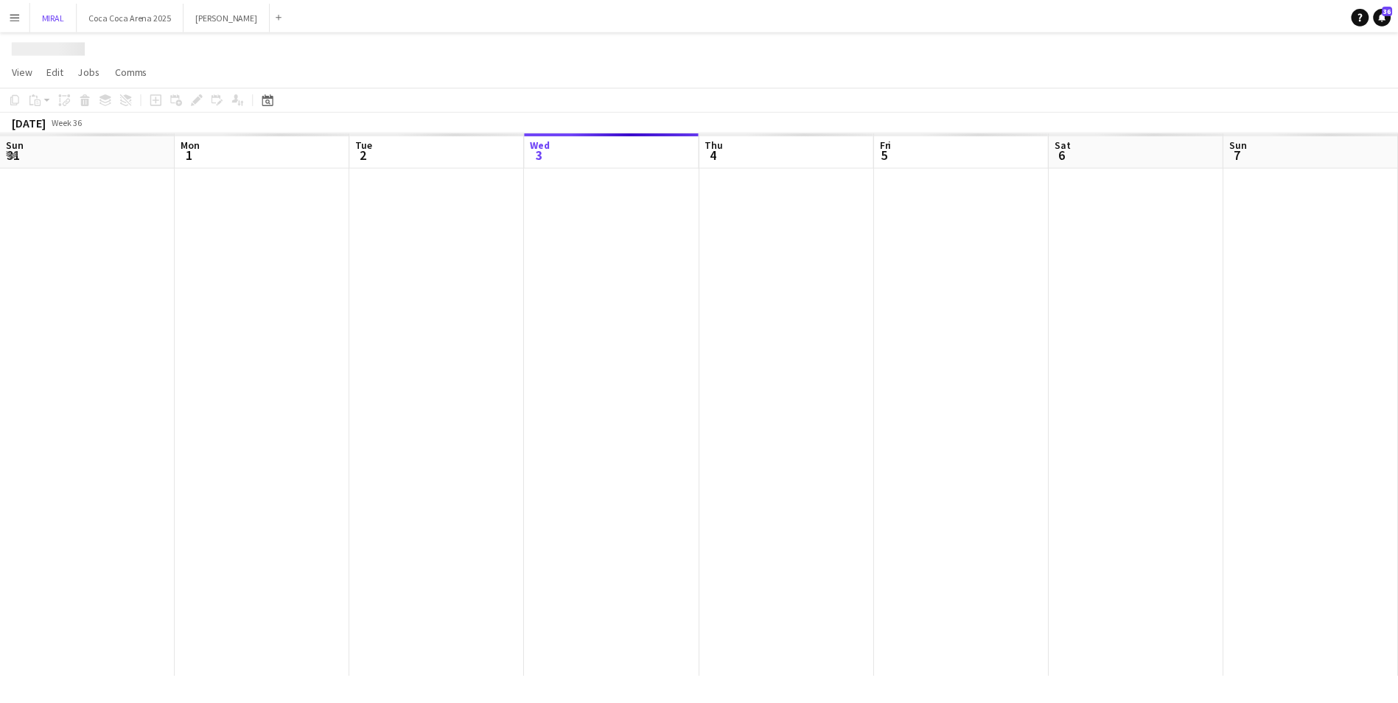
scroll to position [0, 352]
